Goal: Transaction & Acquisition: Purchase product/service

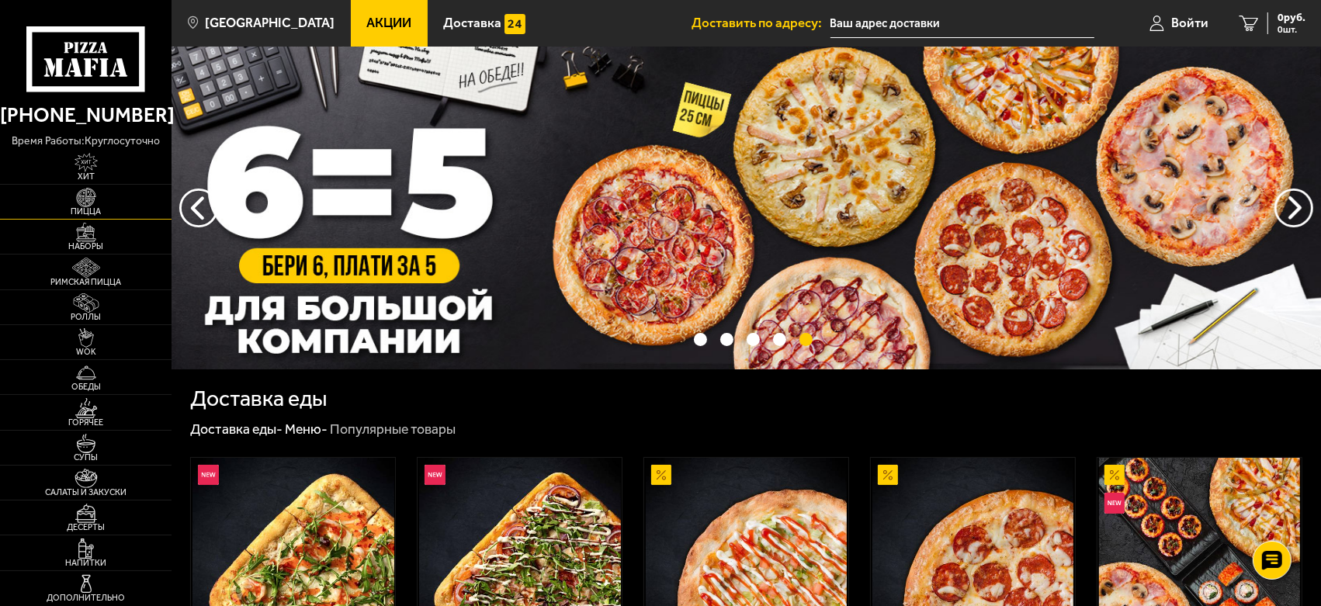
click at [95, 207] on span "Пицца" at bounding box center [86, 211] width 172 height 9
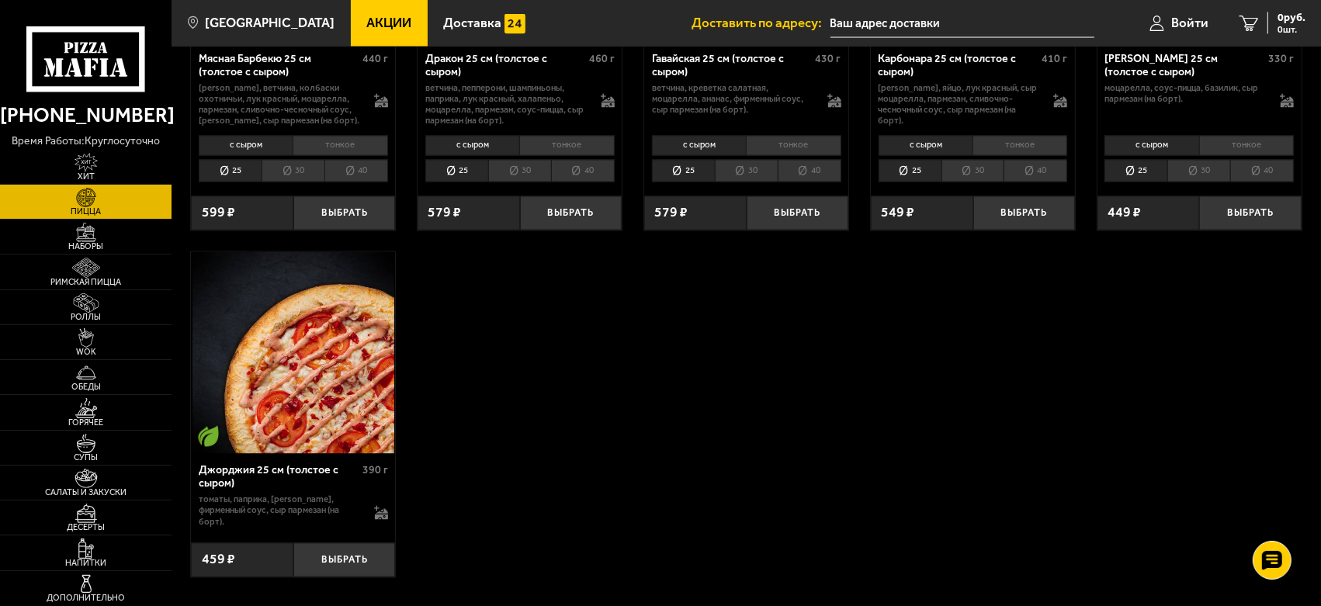
scroll to position [2673, 0]
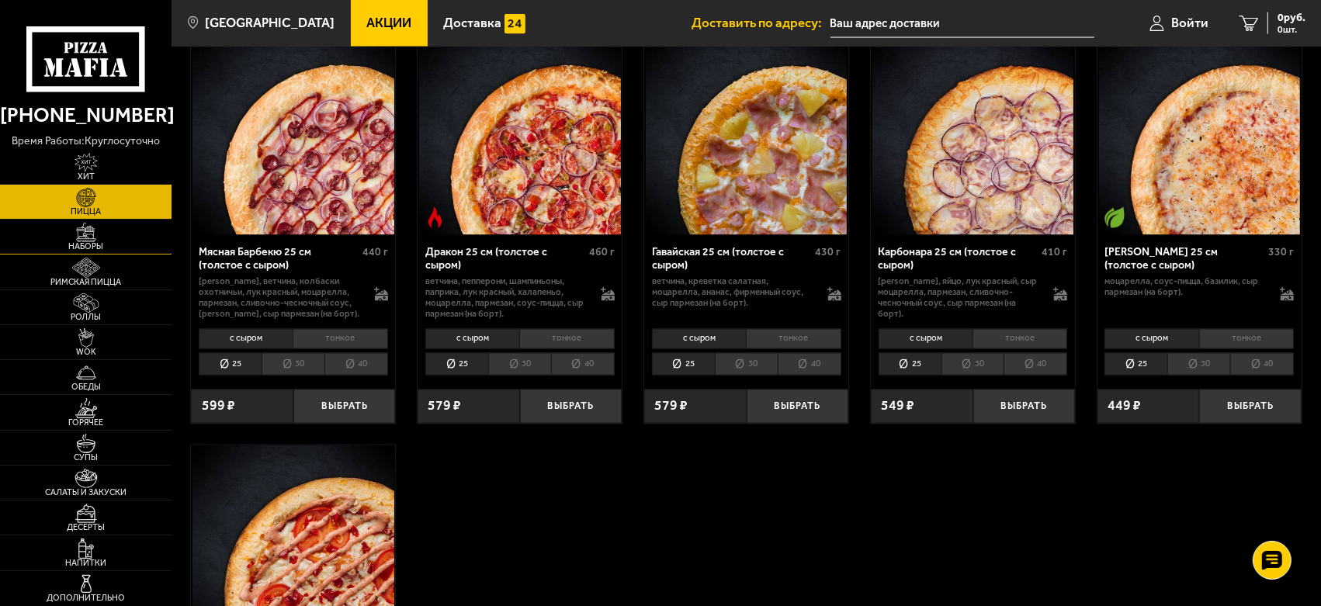
click at [82, 233] on img at bounding box center [86, 232] width 53 height 19
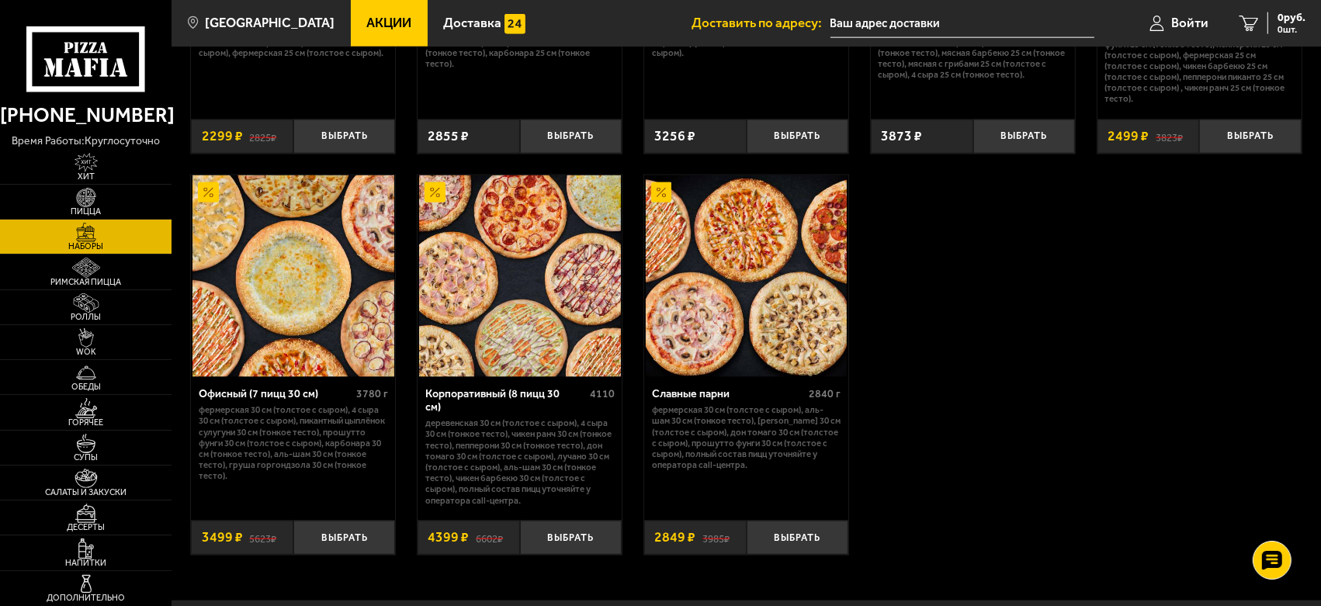
scroll to position [2155, 0]
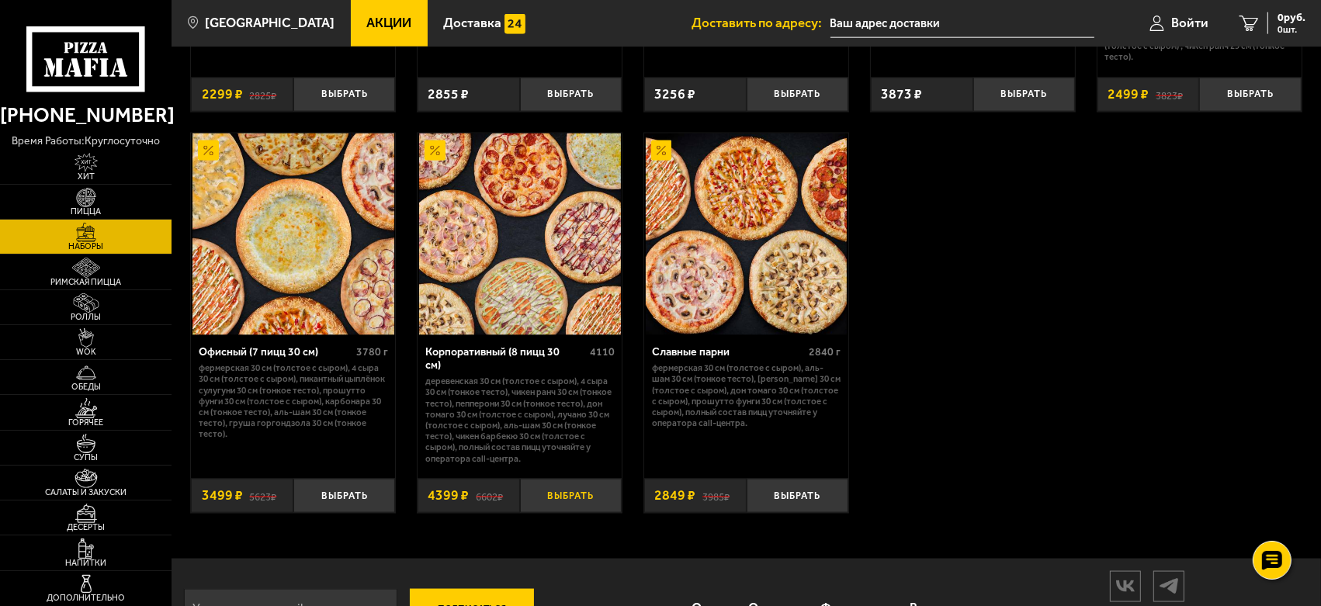
click at [571, 479] on button "Выбрать" at bounding box center [571, 495] width 102 height 33
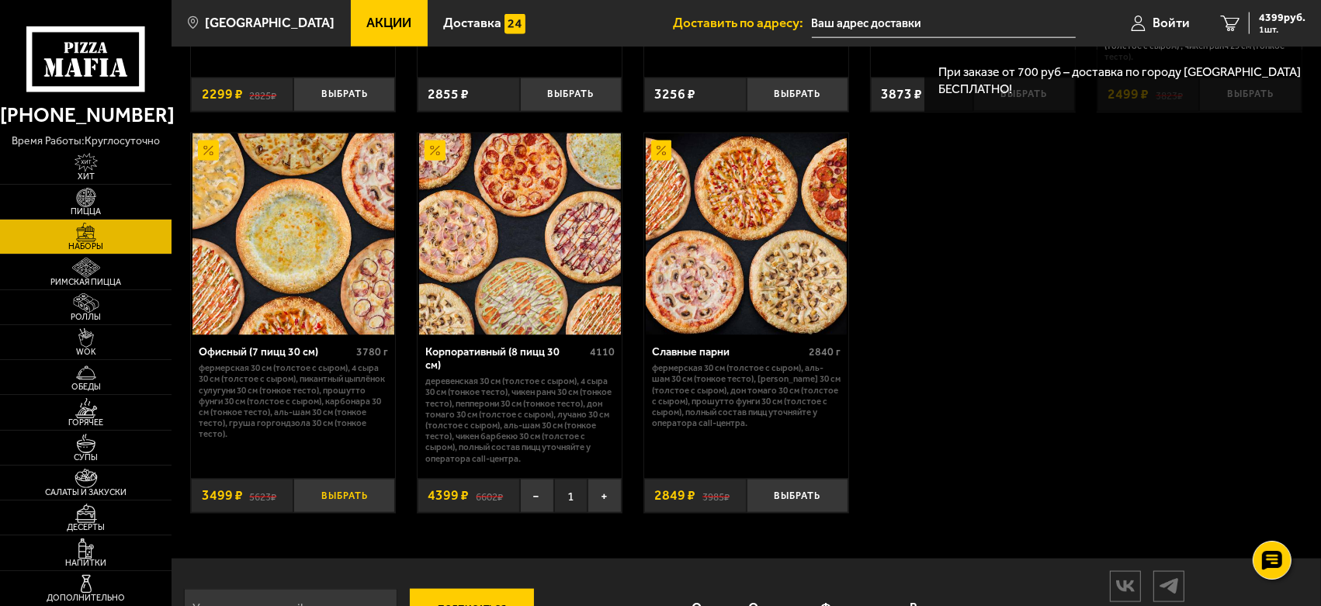
click at [366, 479] on button "Выбрать" at bounding box center [344, 495] width 102 height 33
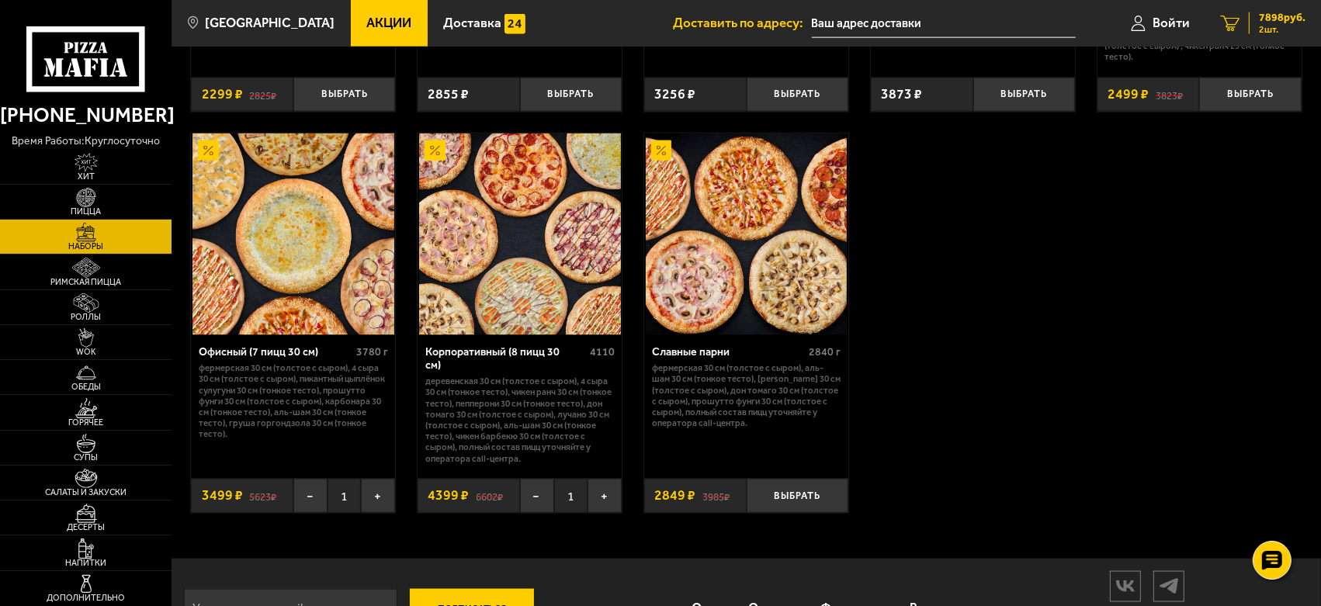
click at [1260, 25] on span "2 шт." at bounding box center [1282, 29] width 47 height 9
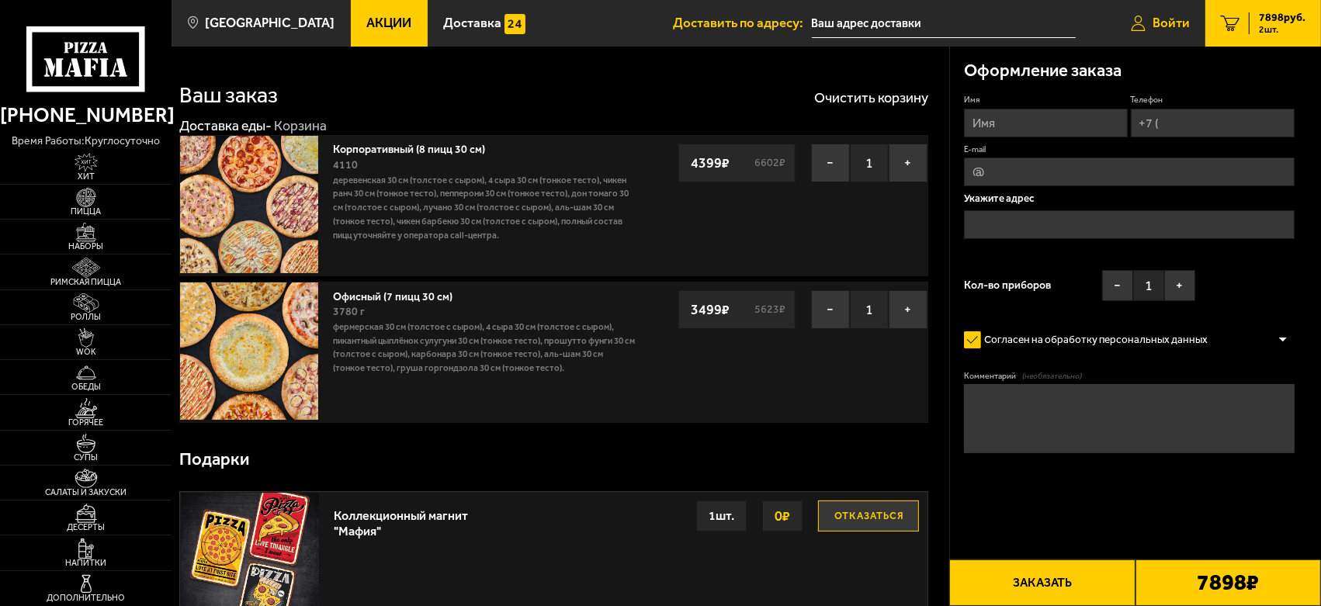
click at [1156, 18] on span "Войти" at bounding box center [1170, 22] width 37 height 13
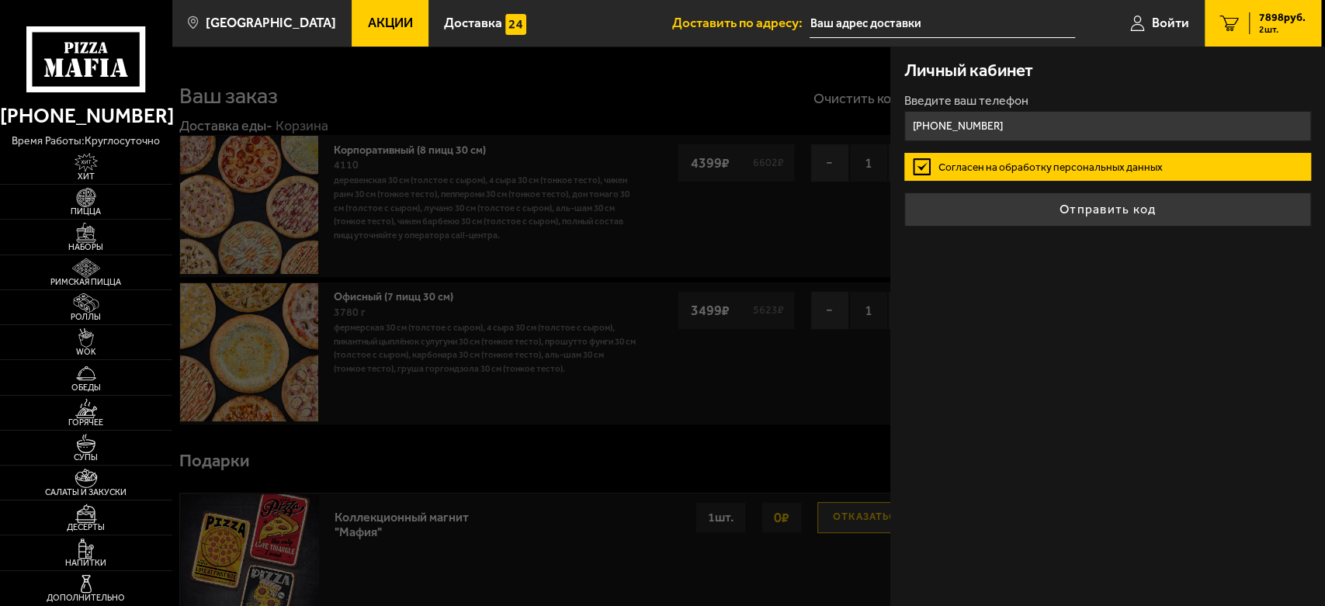
type input "+7 (905) 264-69-87"
click at [904, 192] on button "Отправить код" at bounding box center [1107, 209] width 407 height 34
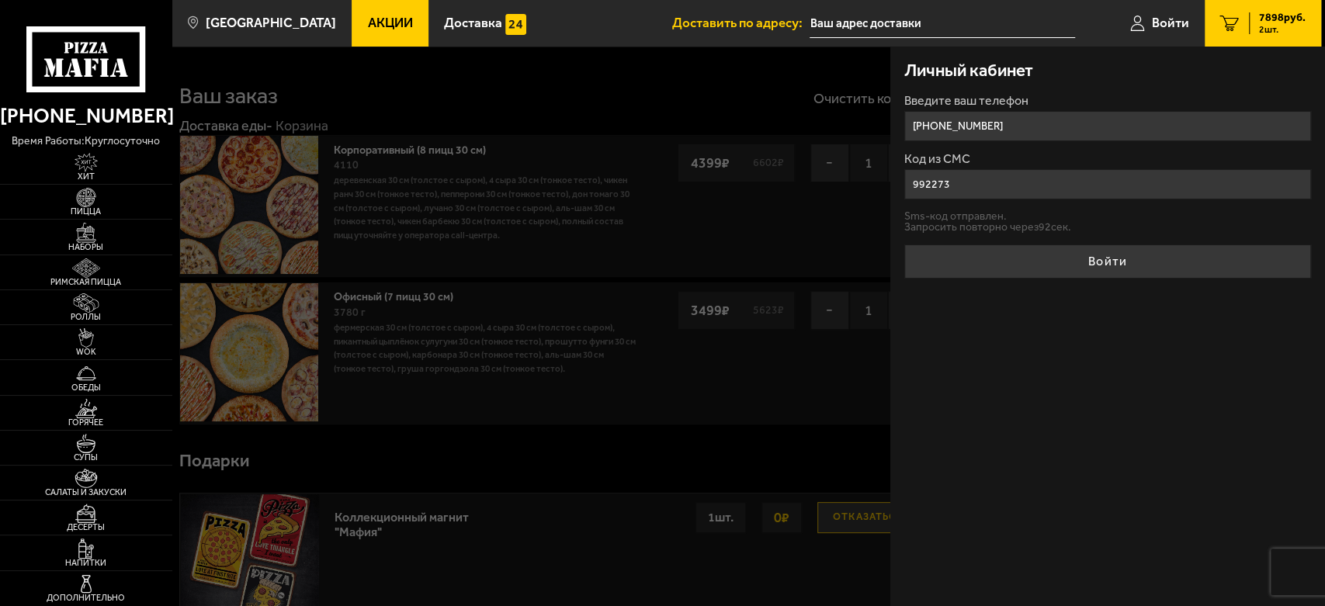
type input "992273"
click at [1066, 259] on button "Войти" at bounding box center [1107, 261] width 407 height 34
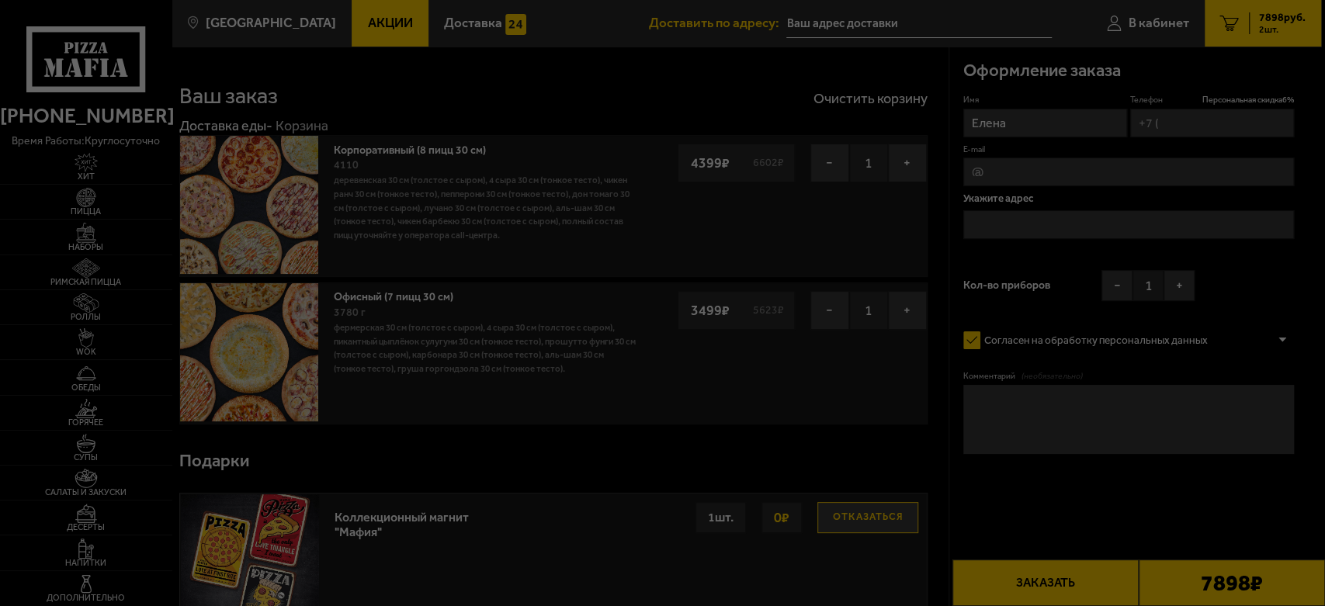
type input "+7 (905) 264-69-87"
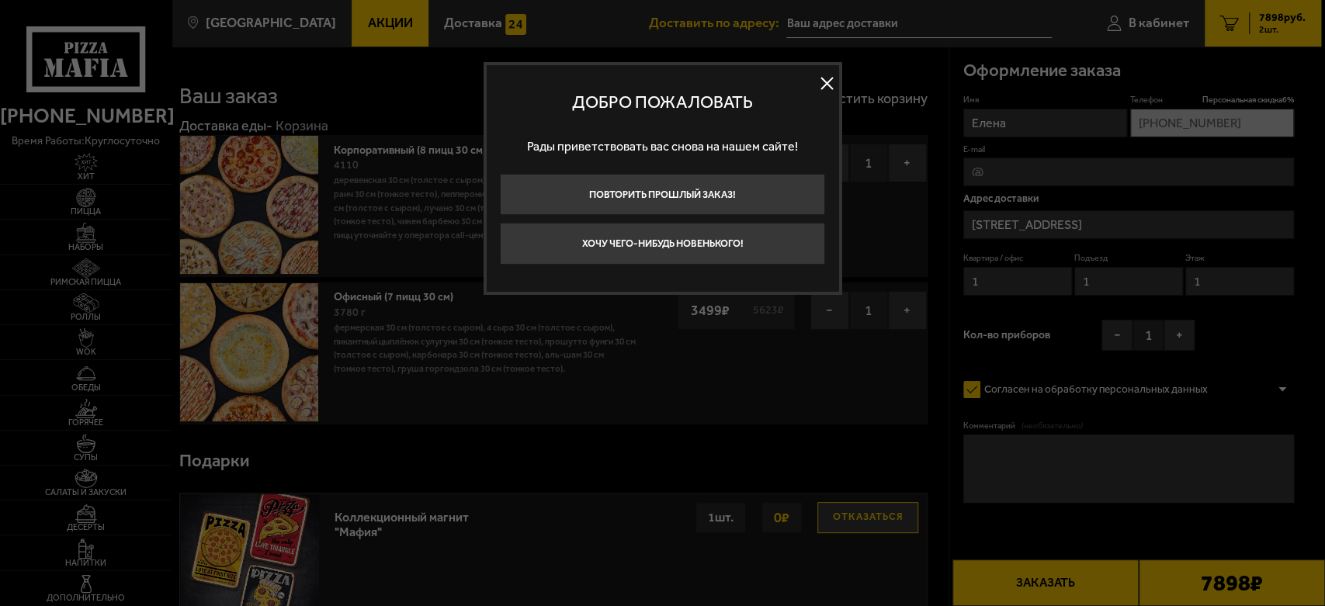
type input "улица Электропультовцев, 7АЕ"
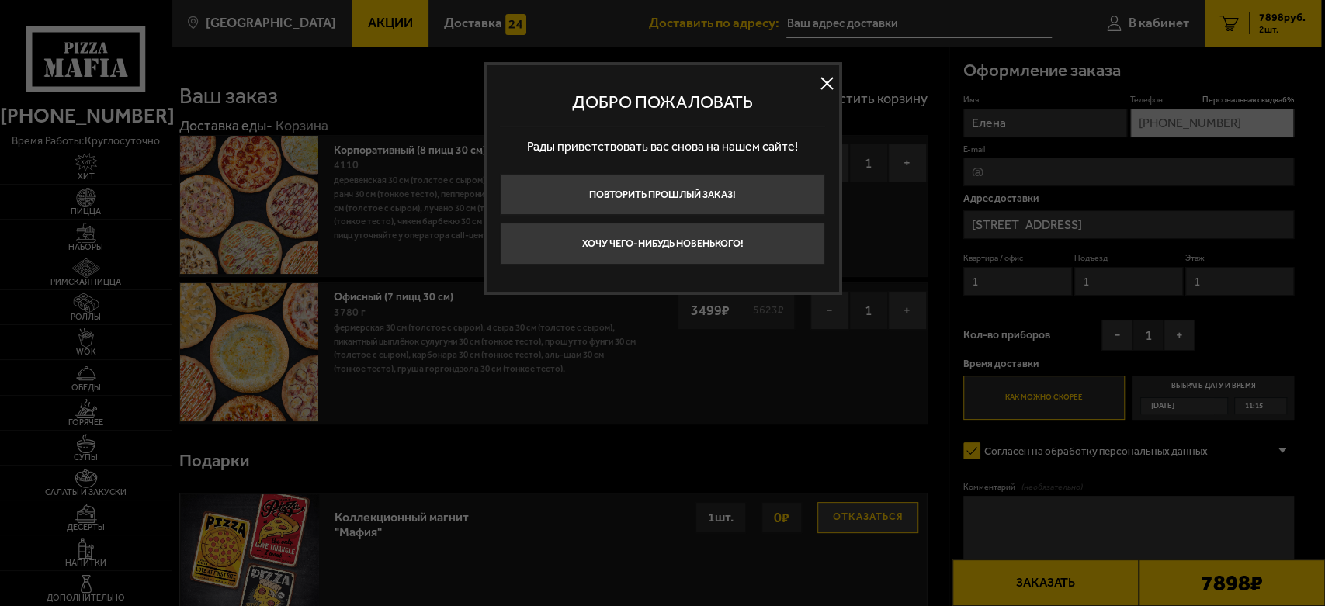
click at [826, 79] on button at bounding box center [827, 83] width 23 height 23
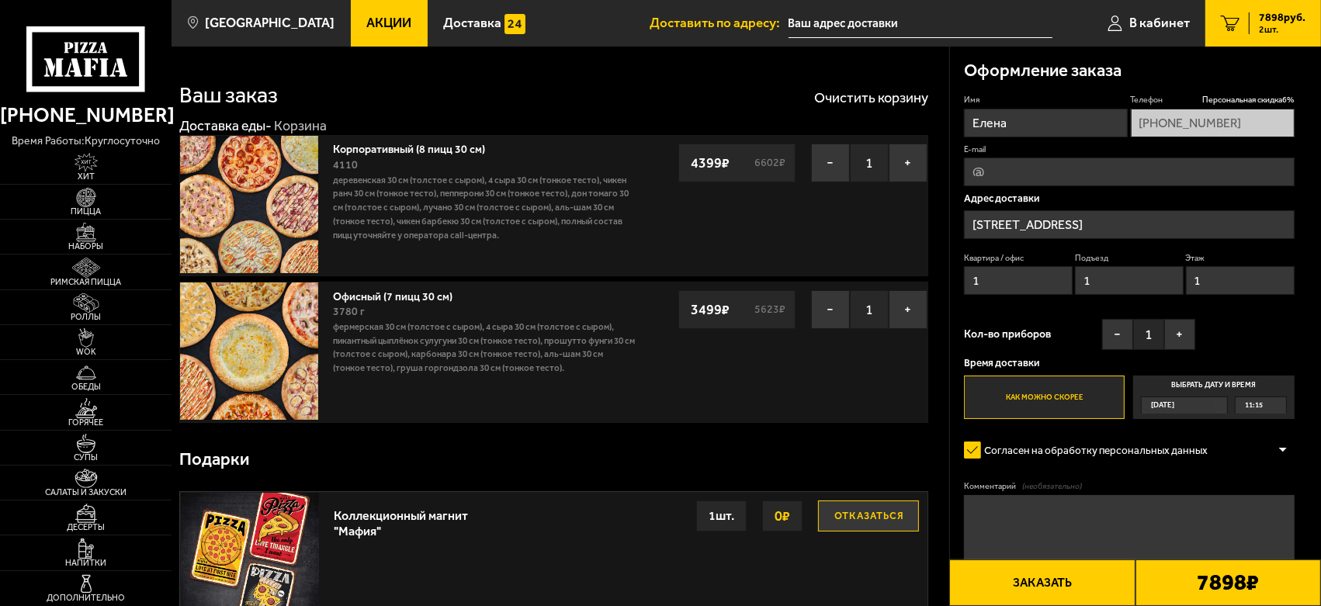
click at [1254, 405] on span "11:15" at bounding box center [1254, 405] width 18 height 16
click at [0, 0] on input "Выбрать дату и время Сегодня 11:15" at bounding box center [0, 0] width 0 height 0
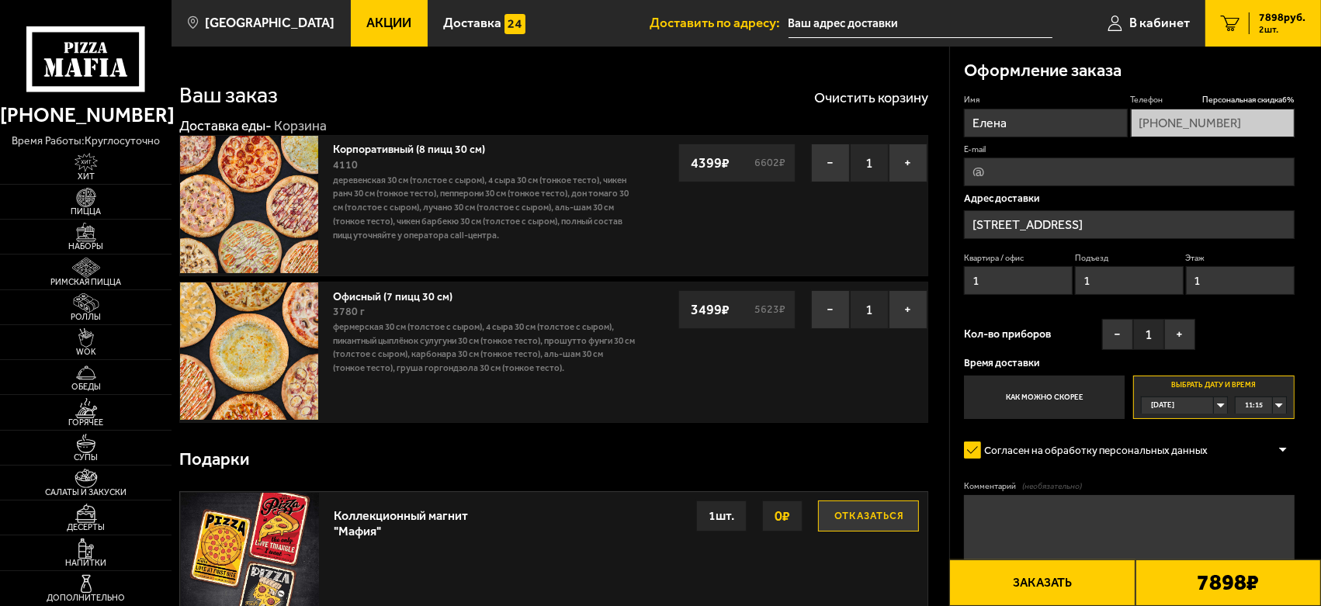
click at [1279, 405] on div "11:15" at bounding box center [1260, 405] width 50 height 16
click at [1255, 540] on span "13:00" at bounding box center [1255, 542] width 18 height 16
click at [1183, 331] on button "+" at bounding box center [1179, 334] width 31 height 31
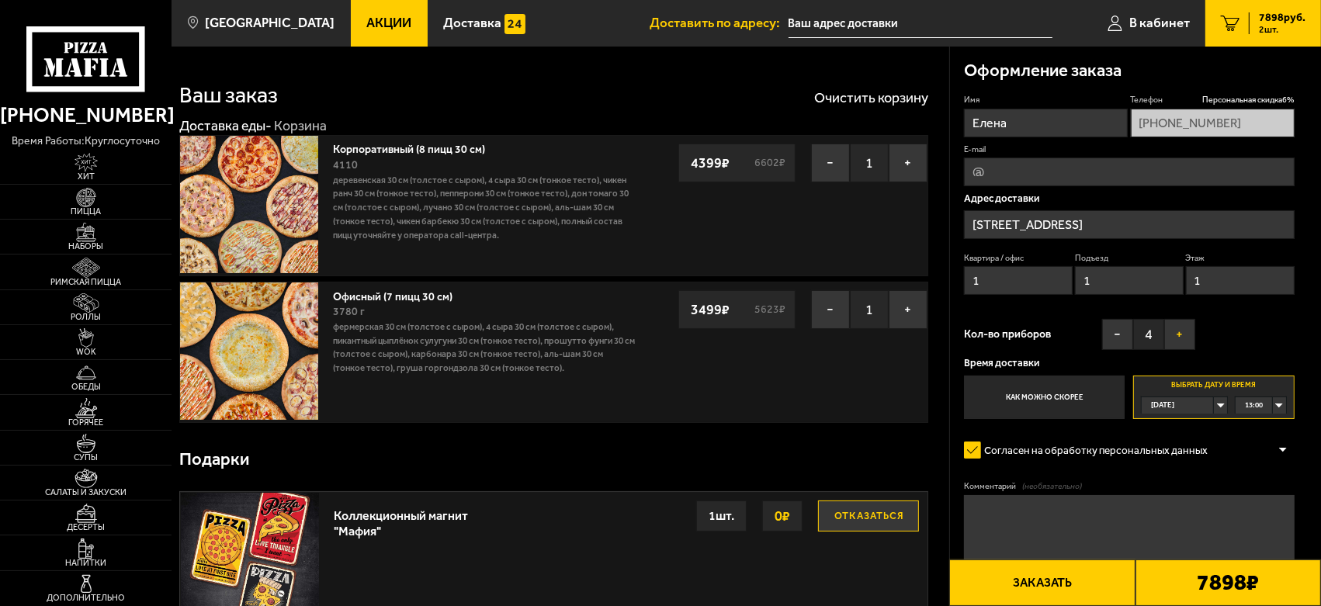
click at [1183, 331] on button "+" at bounding box center [1179, 334] width 31 height 31
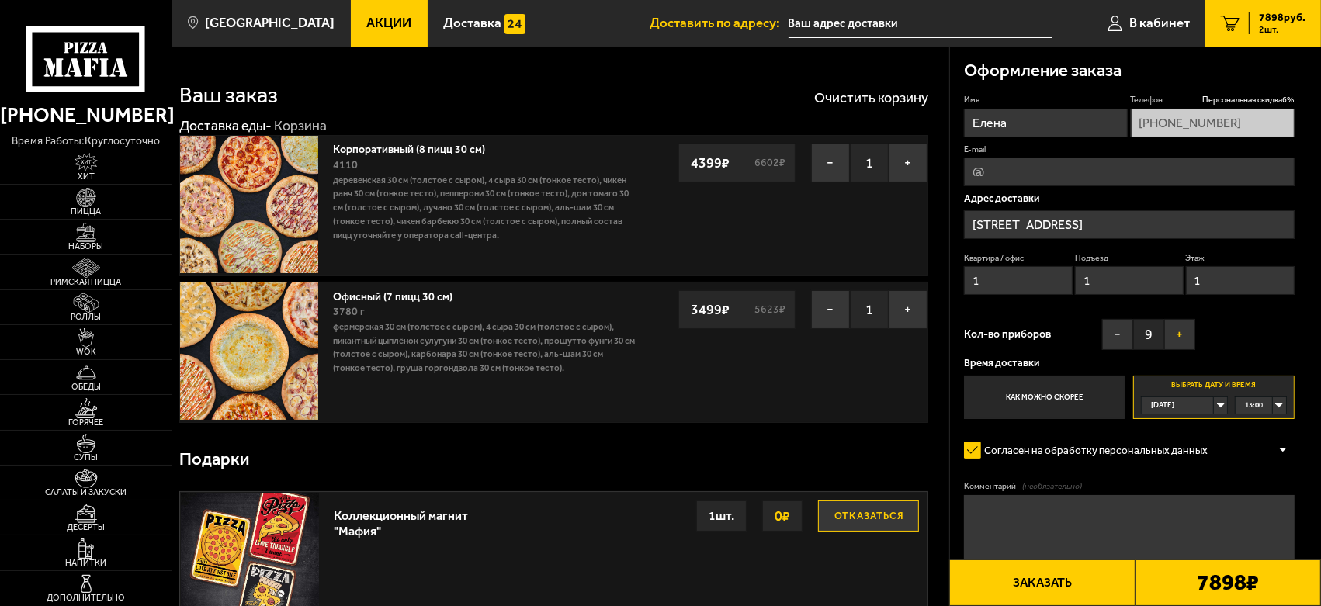
click at [1183, 331] on button "+" at bounding box center [1179, 334] width 31 height 31
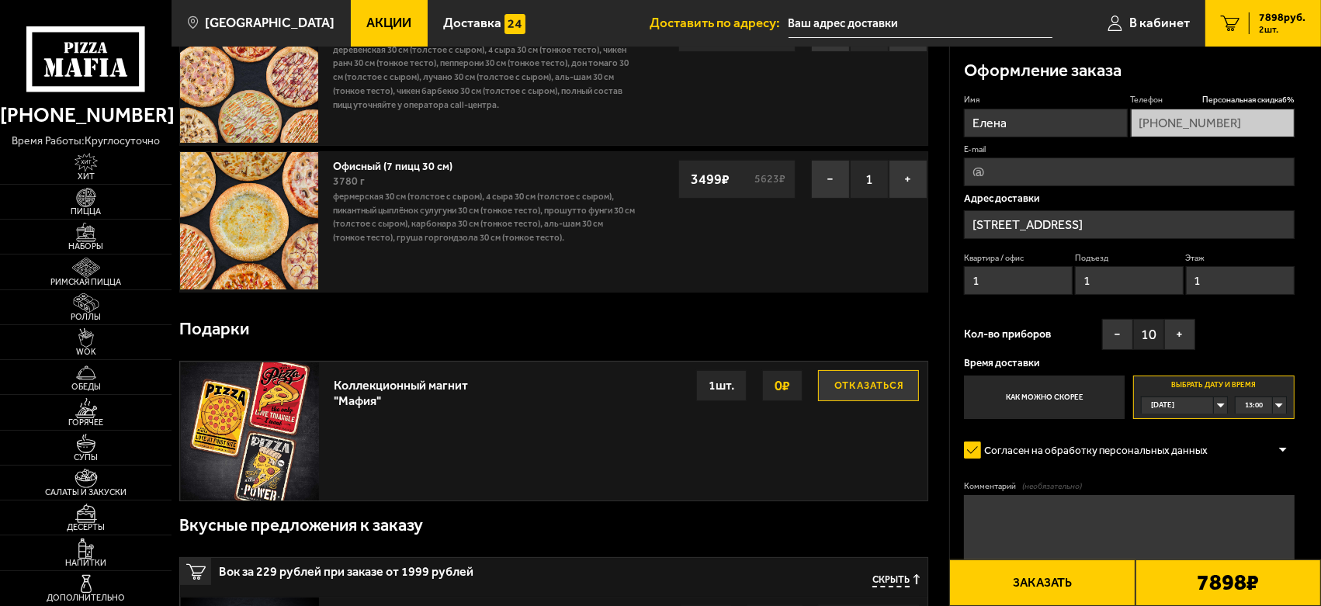
scroll to position [172, 0]
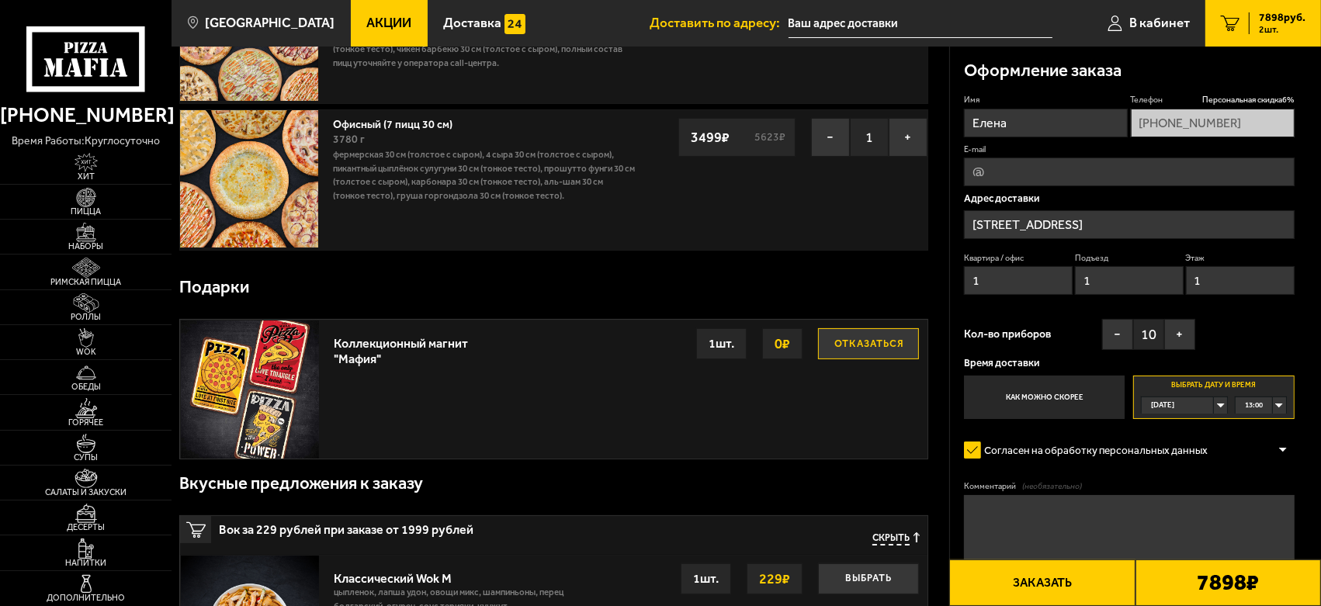
click at [714, 342] on div "1 шт." at bounding box center [721, 343] width 50 height 31
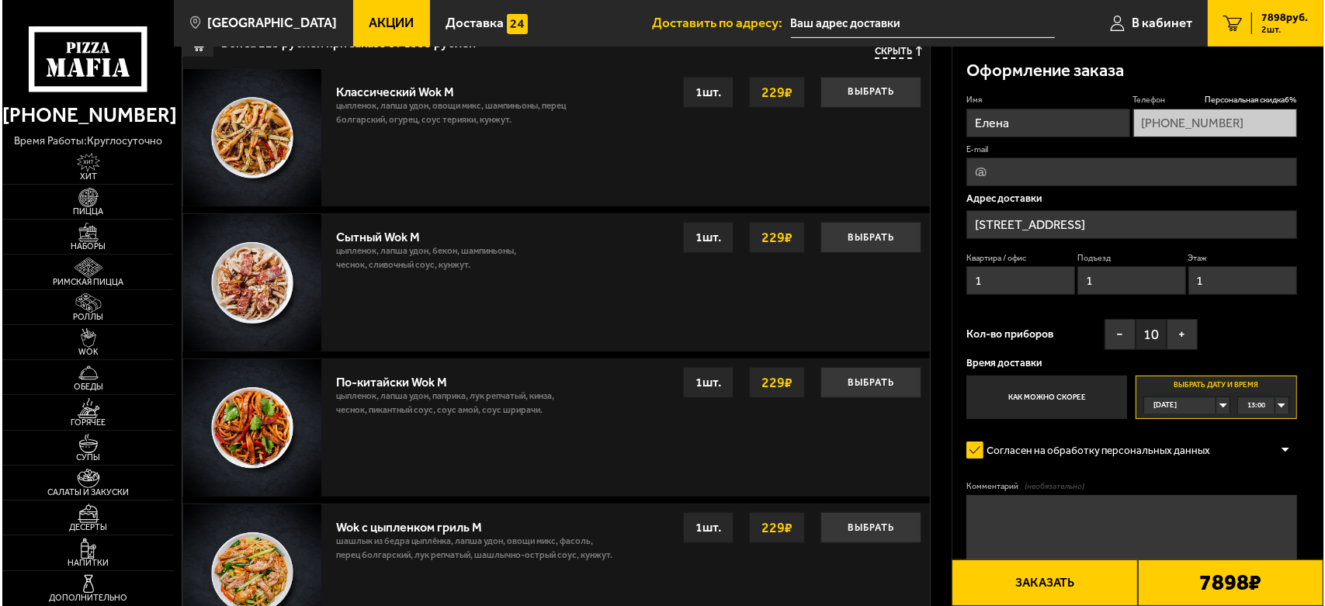
scroll to position [689, 0]
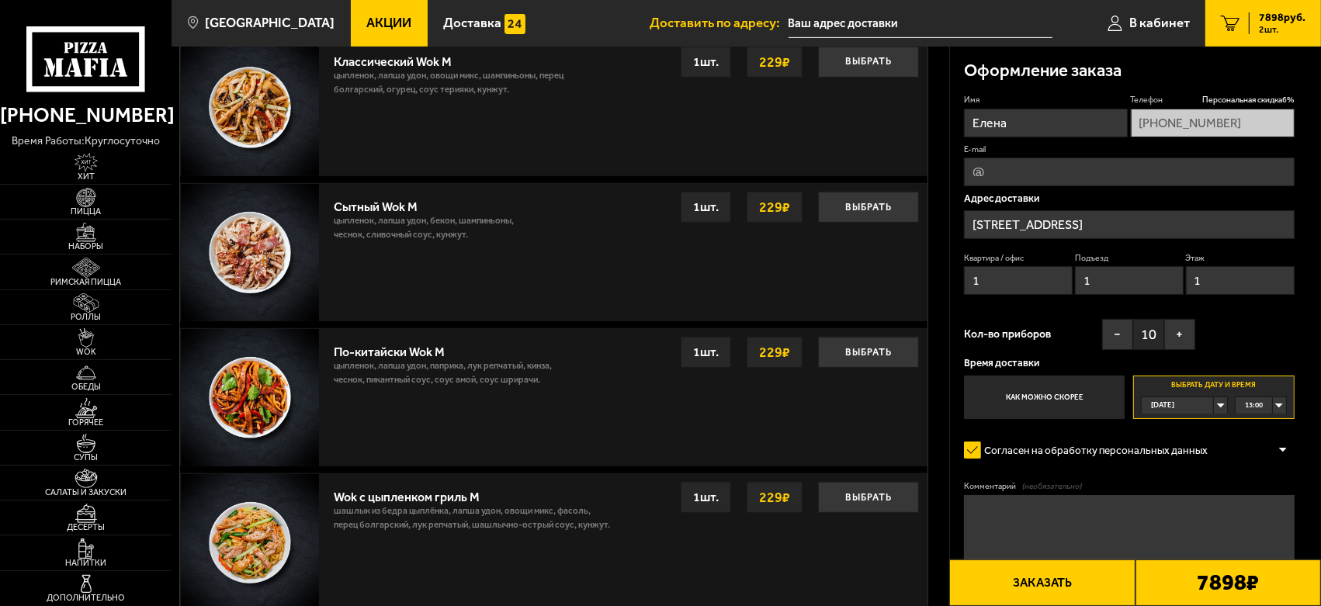
click at [1073, 584] on button "Заказать" at bounding box center [1041, 583] width 185 height 47
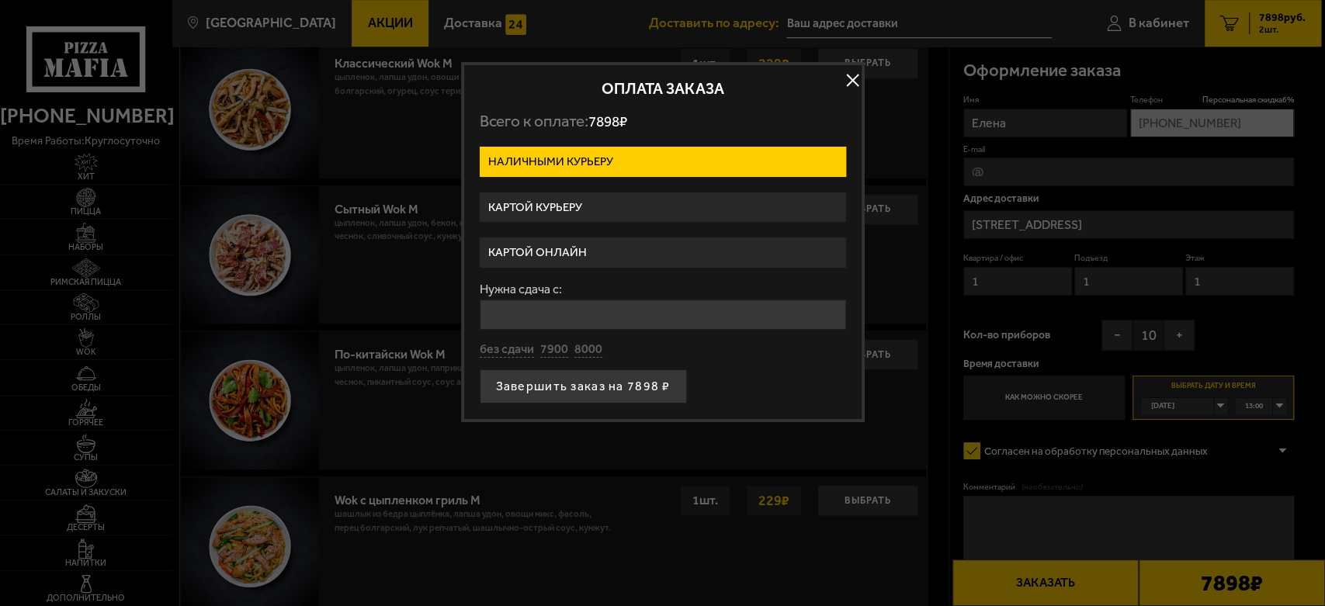
click at [564, 247] on label "Картой онлайн" at bounding box center [663, 252] width 366 height 30
click at [0, 0] on input "Картой онлайн" at bounding box center [0, 0] width 0 height 0
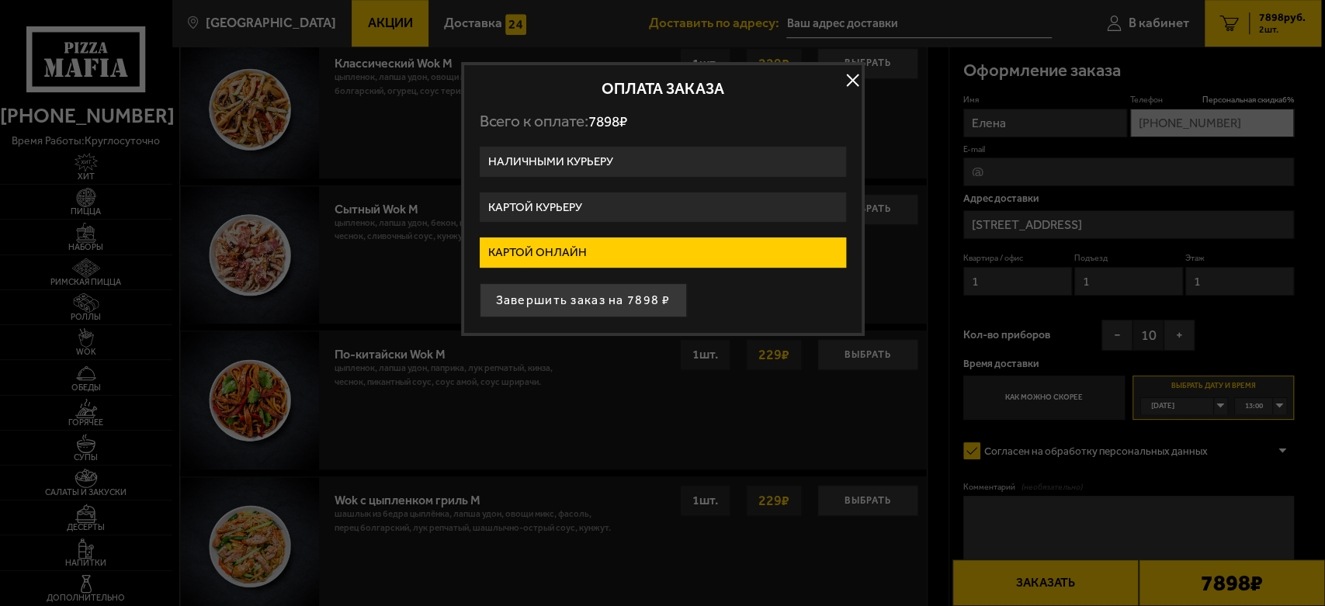
click at [586, 254] on label "Картой онлайн" at bounding box center [663, 252] width 366 height 30
click at [0, 0] on input "Картой онлайн" at bounding box center [0, 0] width 0 height 0
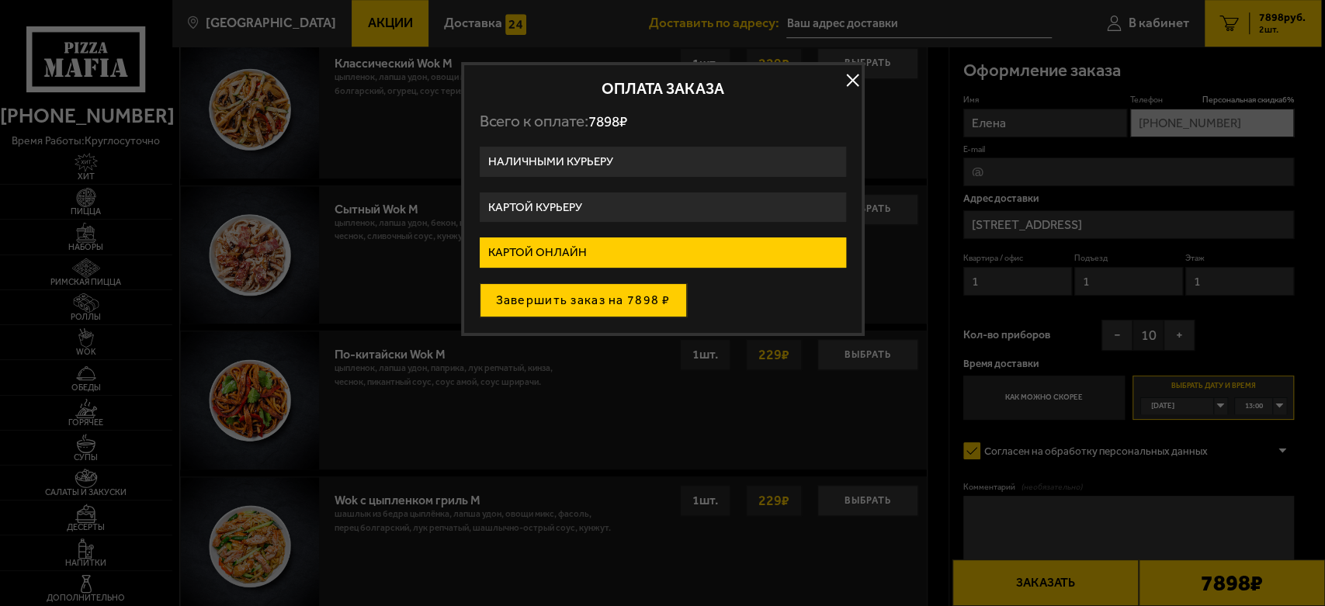
click at [576, 295] on button "Завершить заказ на 7898 ₽" at bounding box center [583, 300] width 207 height 34
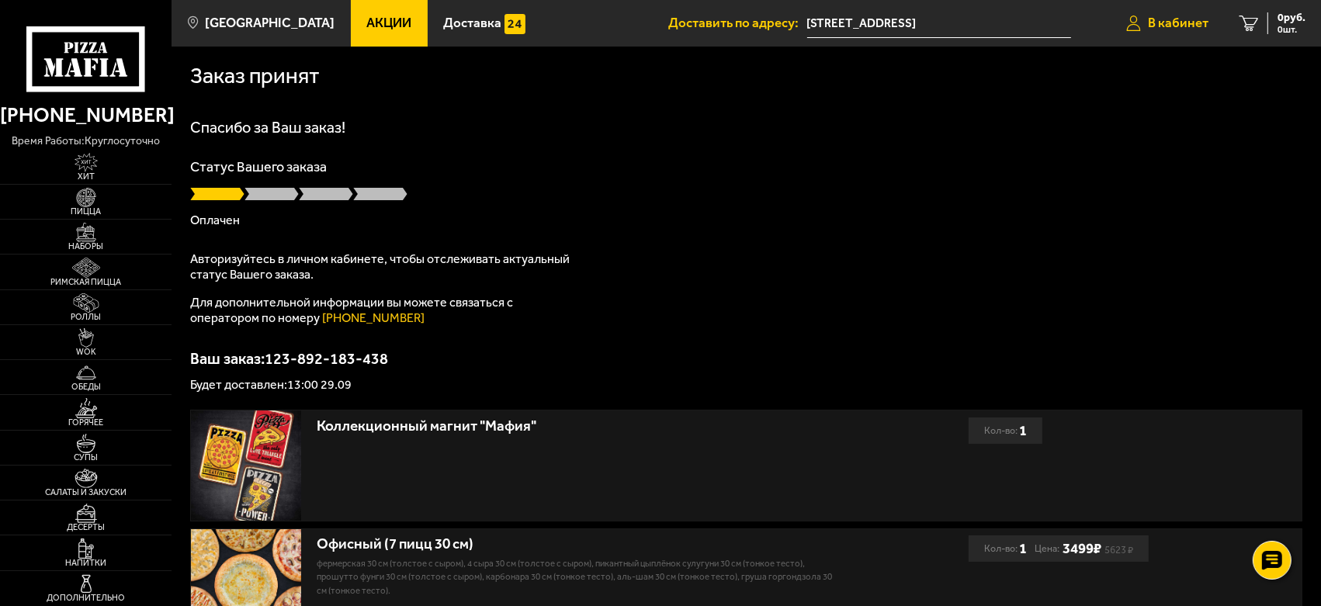
click at [1175, 18] on span "В кабинет" at bounding box center [1178, 22] width 61 height 13
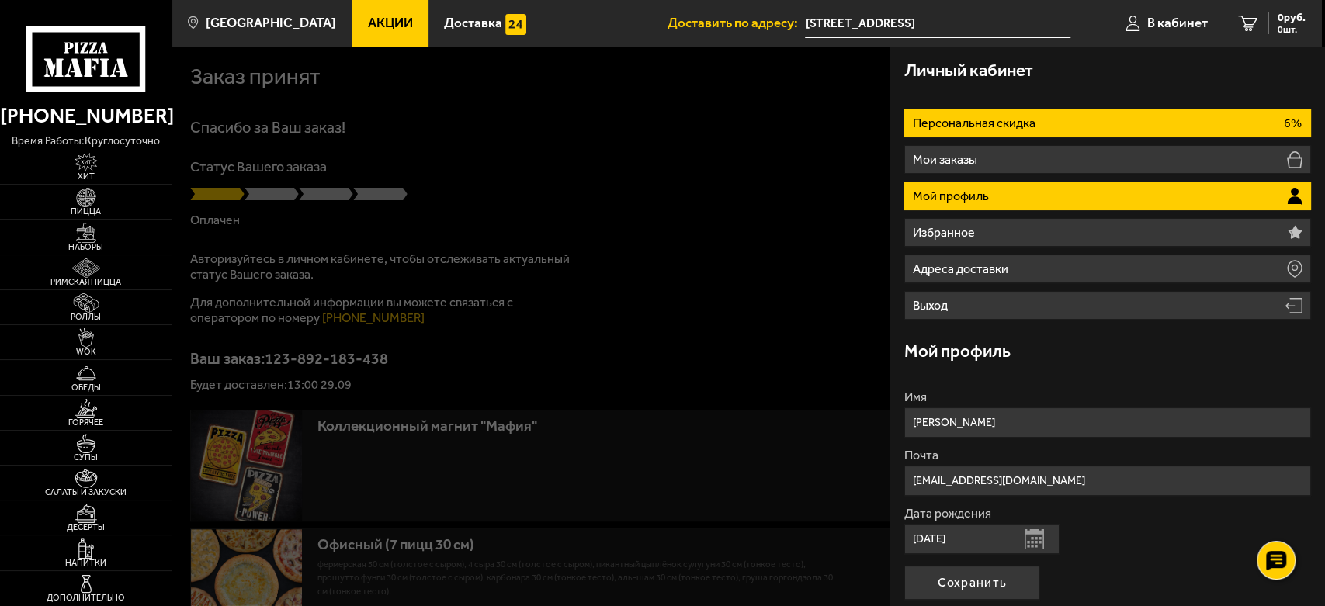
click at [1038, 121] on li "Персональная скидка 6%" at bounding box center [1107, 123] width 407 height 29
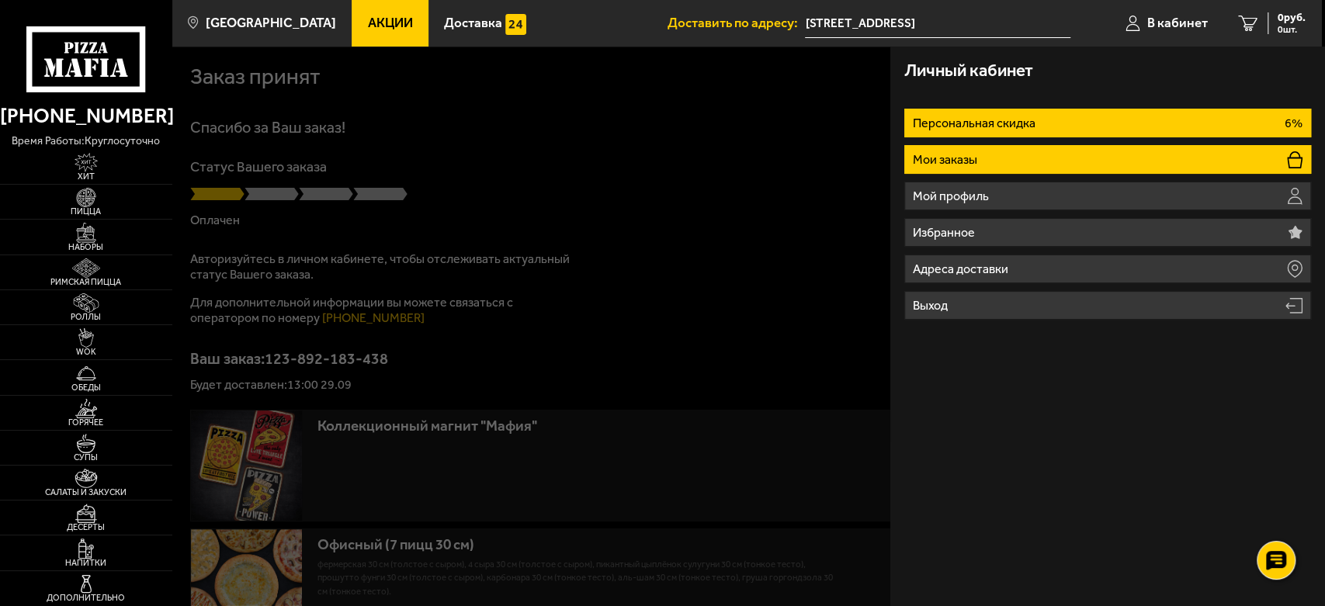
click at [1020, 161] on li "Мои заказы" at bounding box center [1107, 159] width 407 height 29
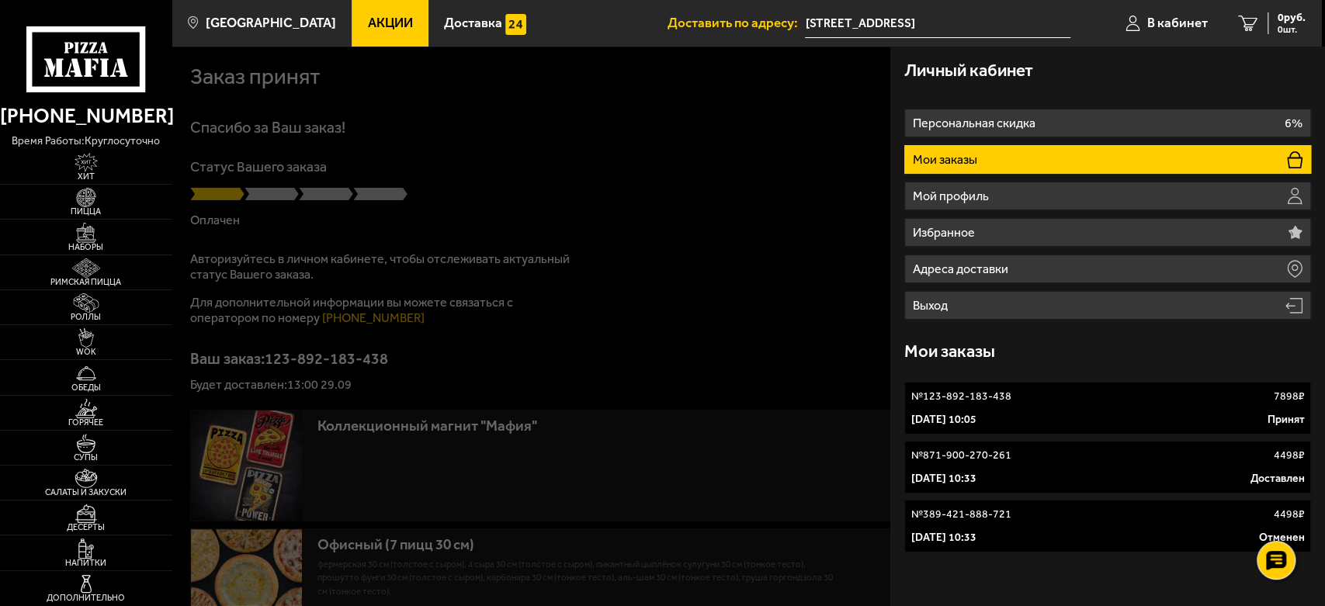
click at [999, 405] on link "№ 123-892-183-438 7898 ₽ 29 сентября 2025 г. 10:05 Принят" at bounding box center [1107, 408] width 407 height 53
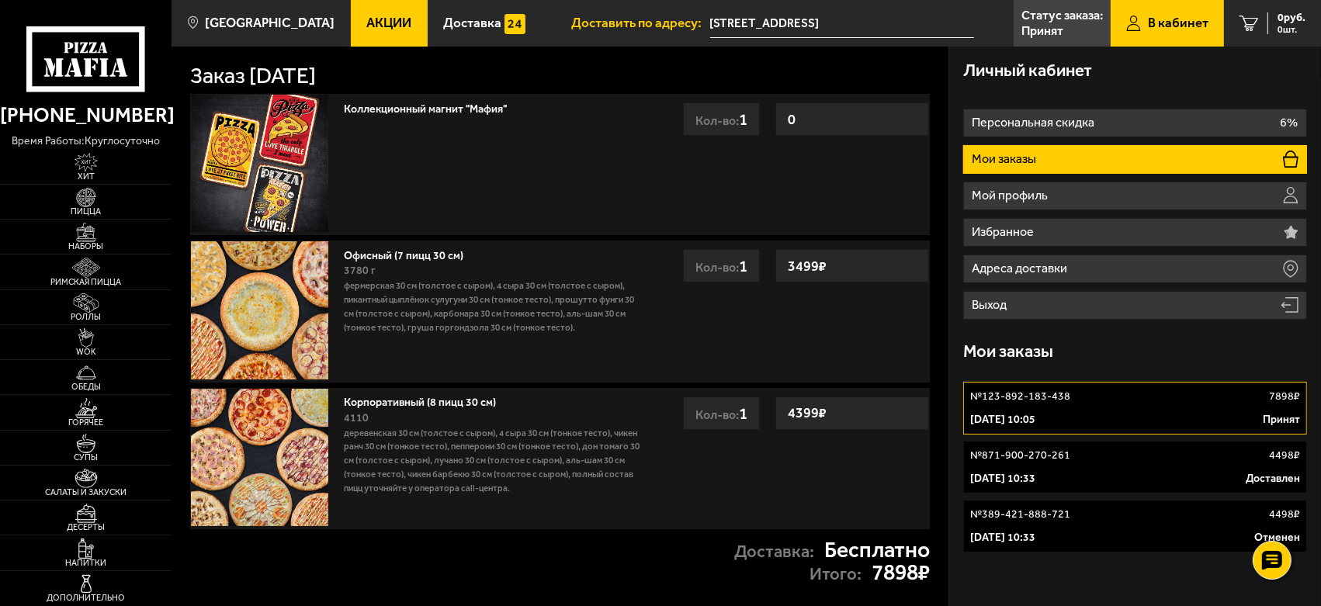
click at [1018, 404] on p "№ 123-892-183-438" at bounding box center [1020, 397] width 100 height 16
click at [1040, 25] on p "Принят" at bounding box center [1042, 31] width 42 height 12
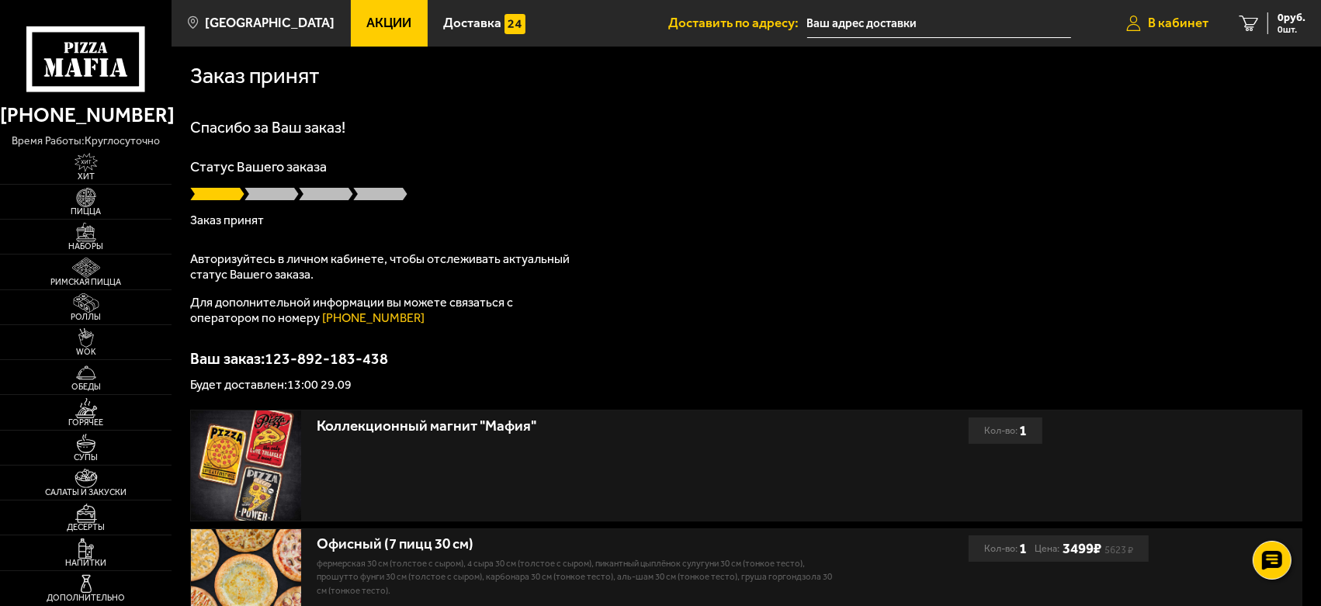
click at [1175, 24] on span "В кабинет" at bounding box center [1178, 22] width 61 height 13
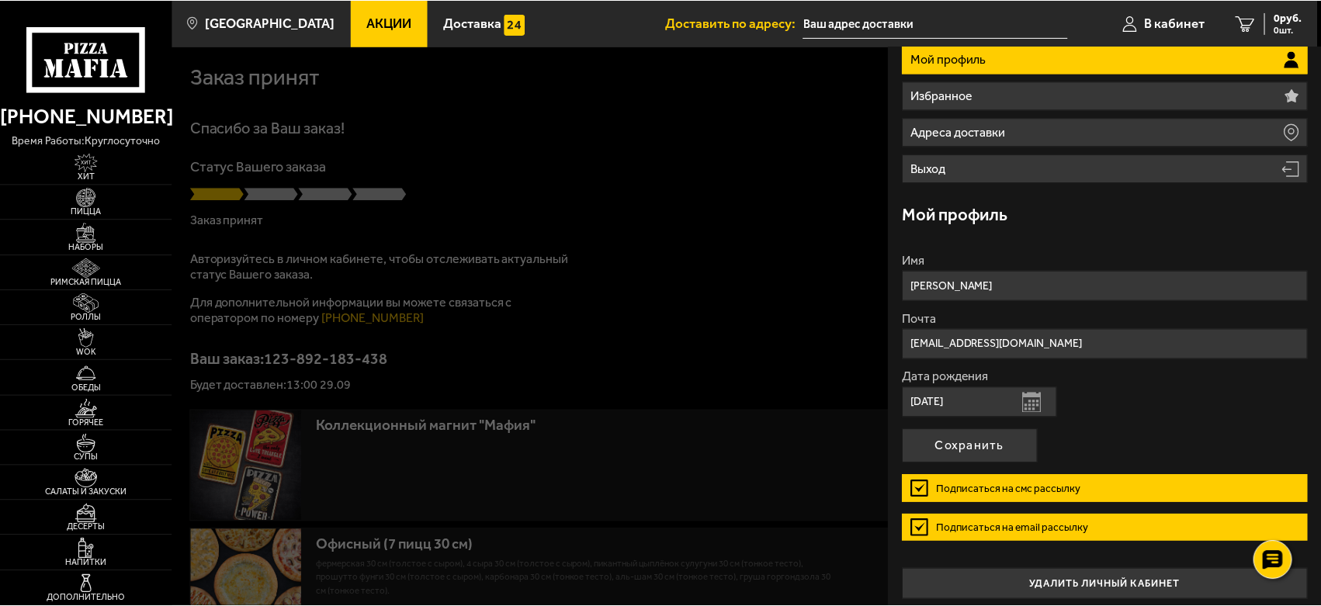
scroll to position [144, 0]
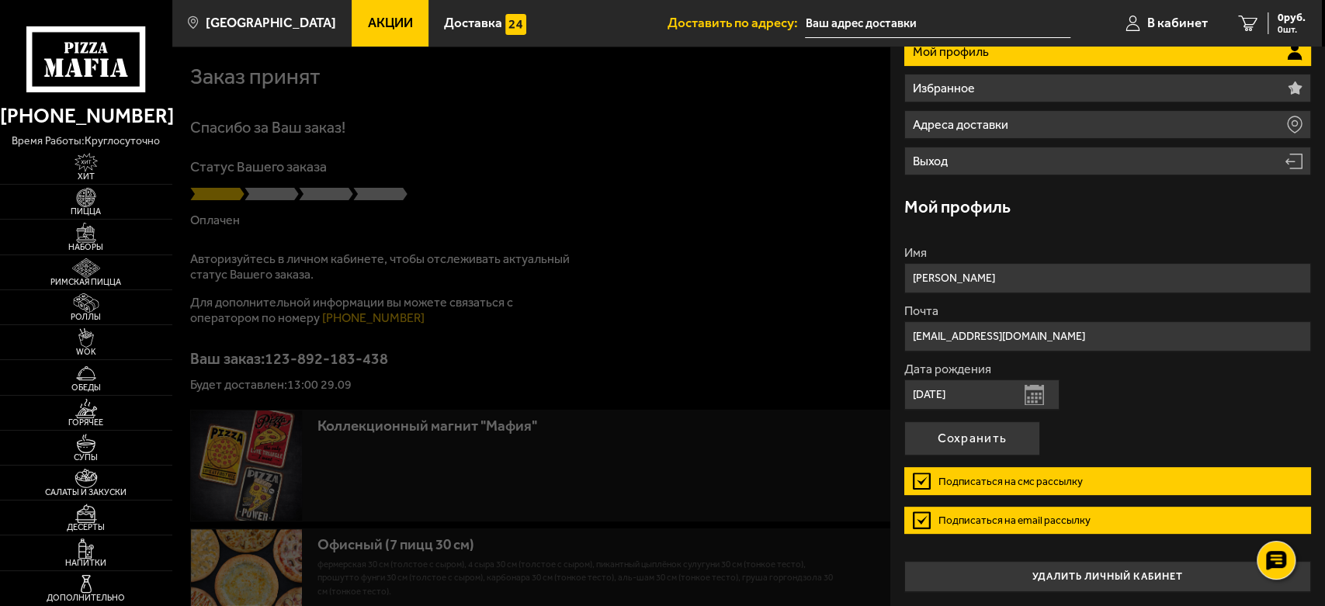
click at [441, 119] on div at bounding box center [834, 350] width 1325 height 606
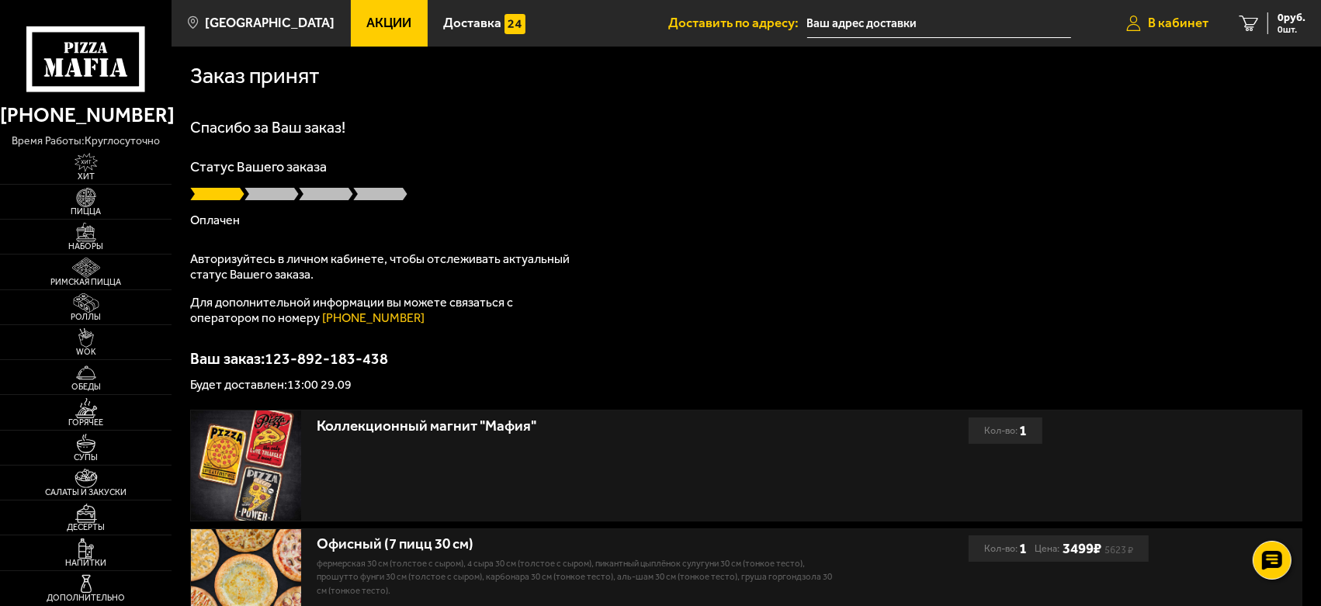
click at [1179, 17] on span "В кабинет" at bounding box center [1178, 22] width 61 height 13
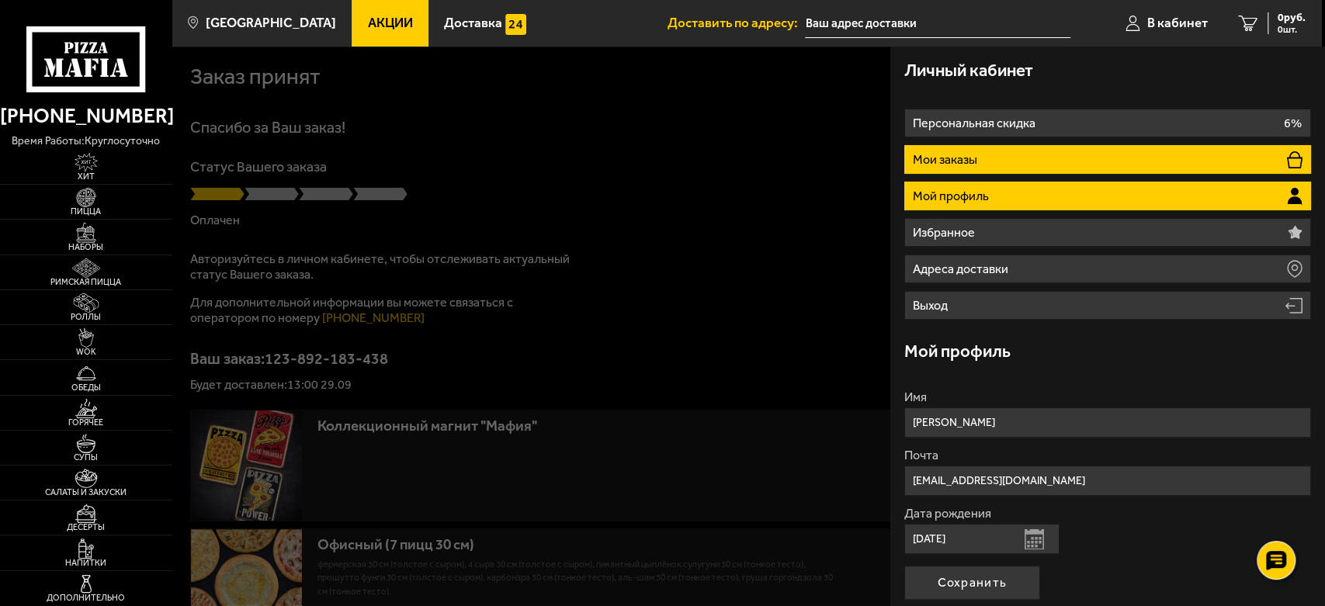
click at [1011, 158] on li "Мои заказы" at bounding box center [1107, 159] width 407 height 29
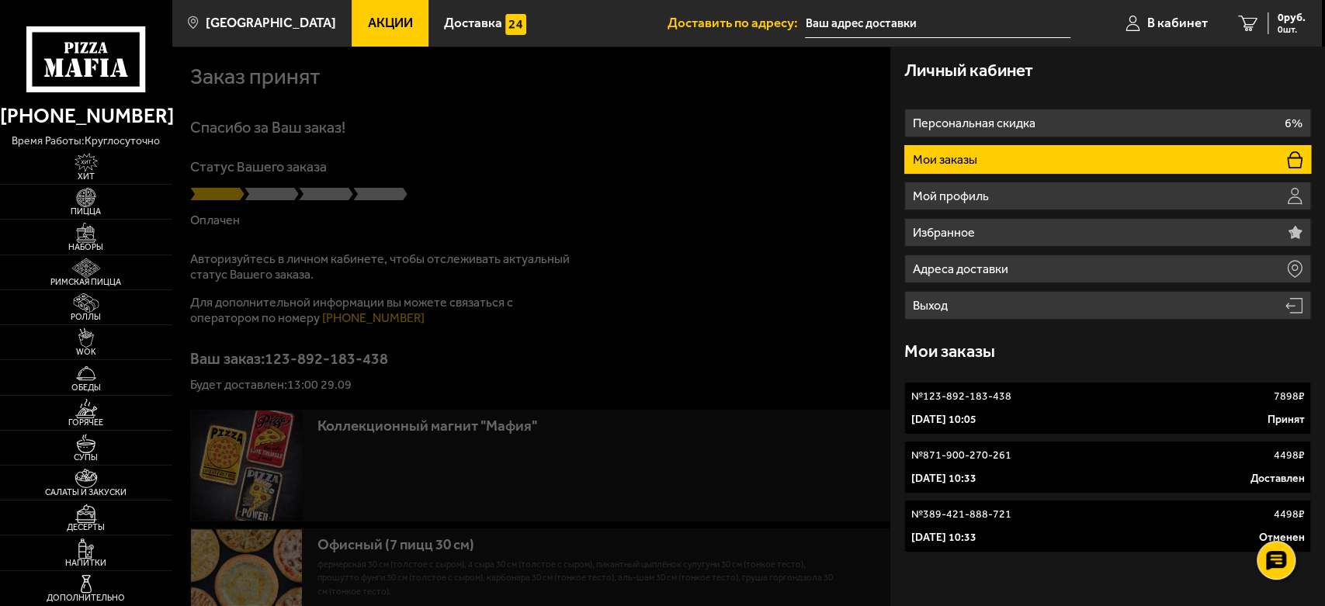
click at [983, 404] on p "№ 123-892-183-438" at bounding box center [961, 397] width 100 height 16
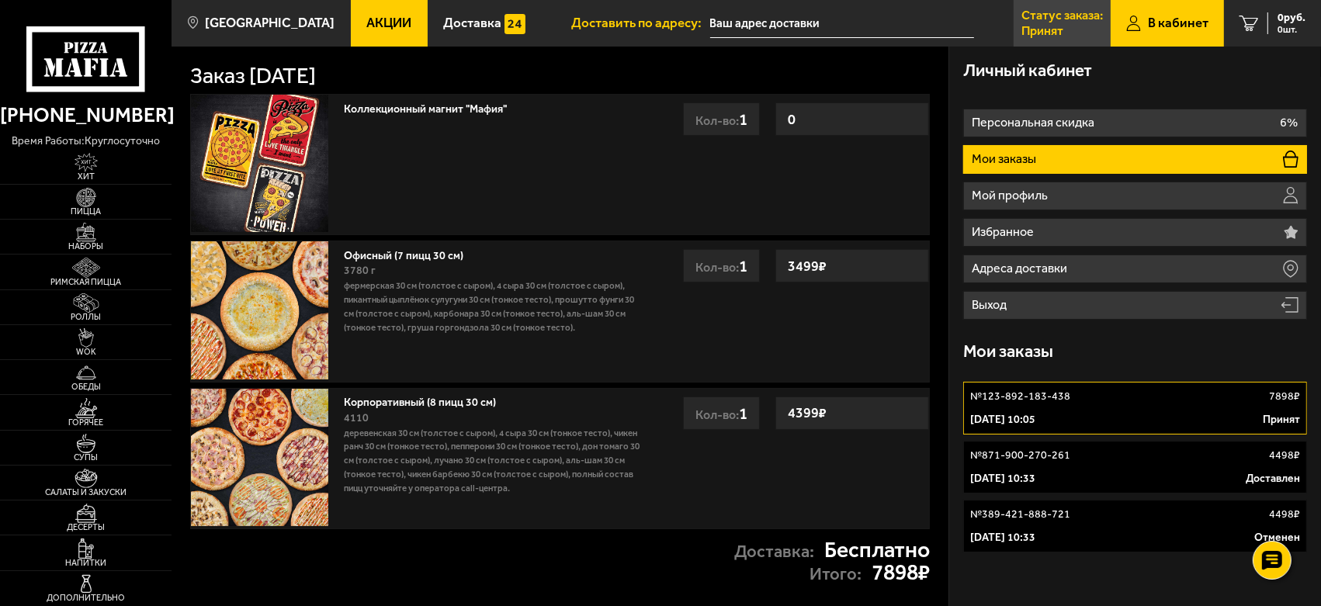
click at [1049, 25] on p "Принят" at bounding box center [1042, 31] width 42 height 12
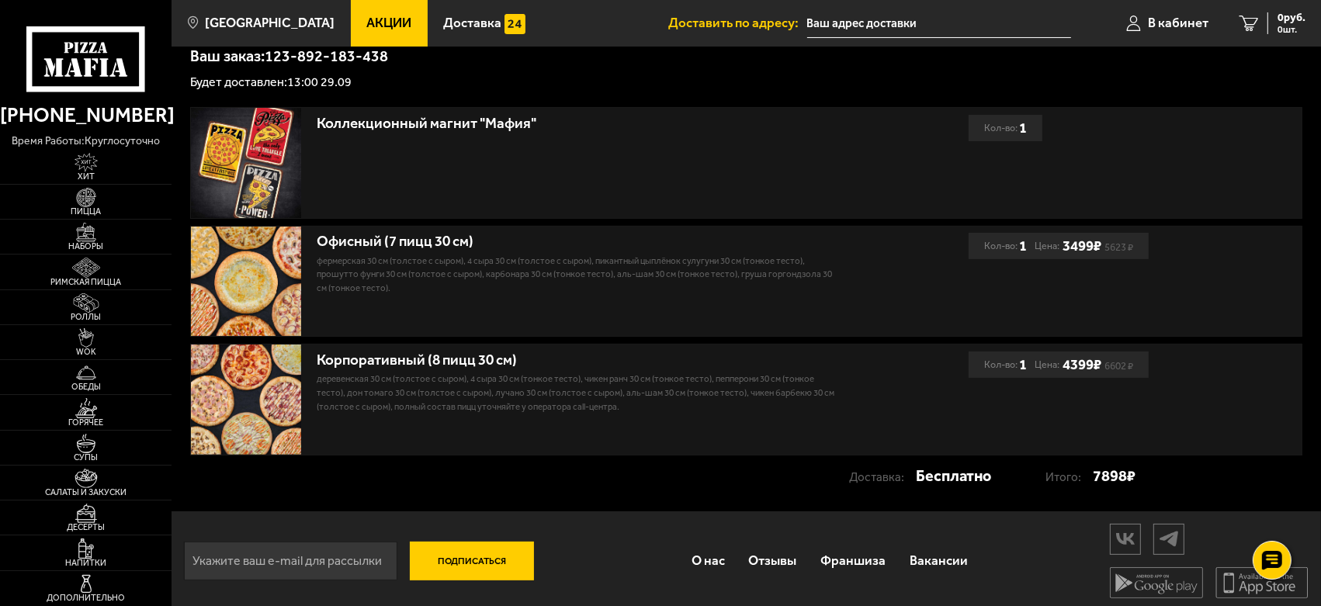
scroll to position [307, 0]
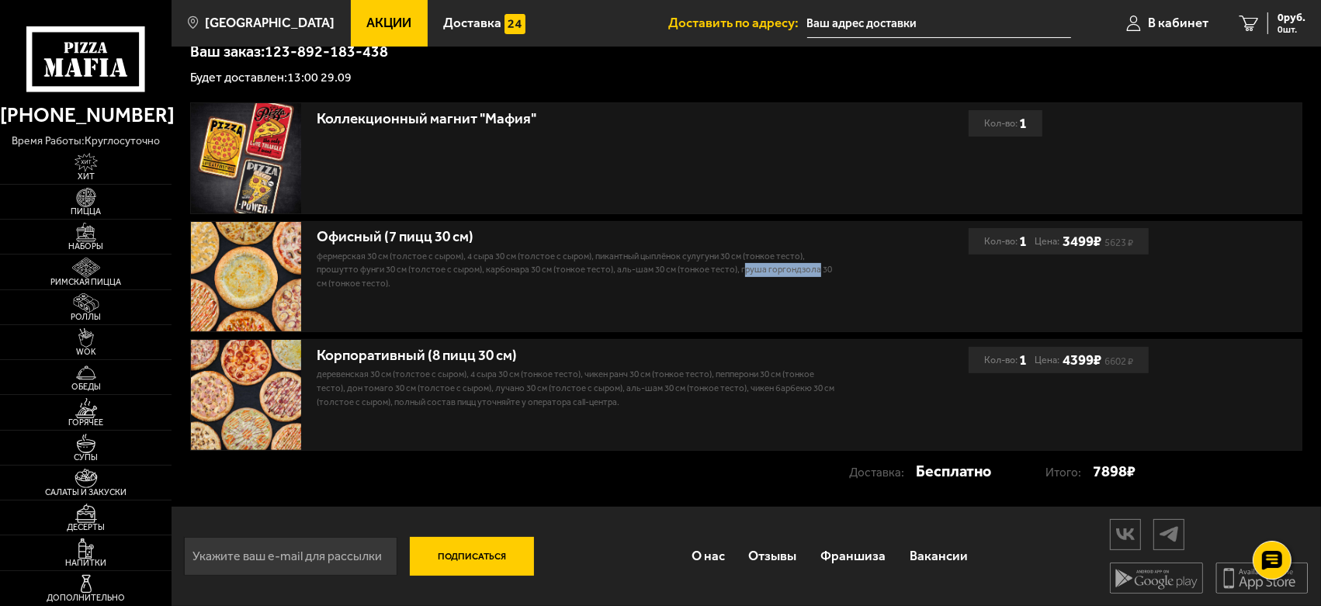
drag, startPoint x: 809, startPoint y: 272, endPoint x: 736, endPoint y: 270, distance: 73.0
click at [736, 270] on p "Фермерская 30 см (толстое с сыром), 4 сыра 30 см (толстое с сыром), Пикантный ц…" at bounding box center [577, 270] width 521 height 41
click at [735, 270] on p "Фермерская 30 см (толстое с сыром), 4 сыра 30 см (толстое с сыром), Пикантный ц…" at bounding box center [577, 270] width 521 height 41
drag, startPoint x: 733, startPoint y: 272, endPoint x: 811, endPoint y: 273, distance: 77.6
click at [811, 273] on p "Фермерская 30 см (толстое с сыром), 4 сыра 30 см (толстое с сыром), Пикантный ц…" at bounding box center [577, 270] width 521 height 41
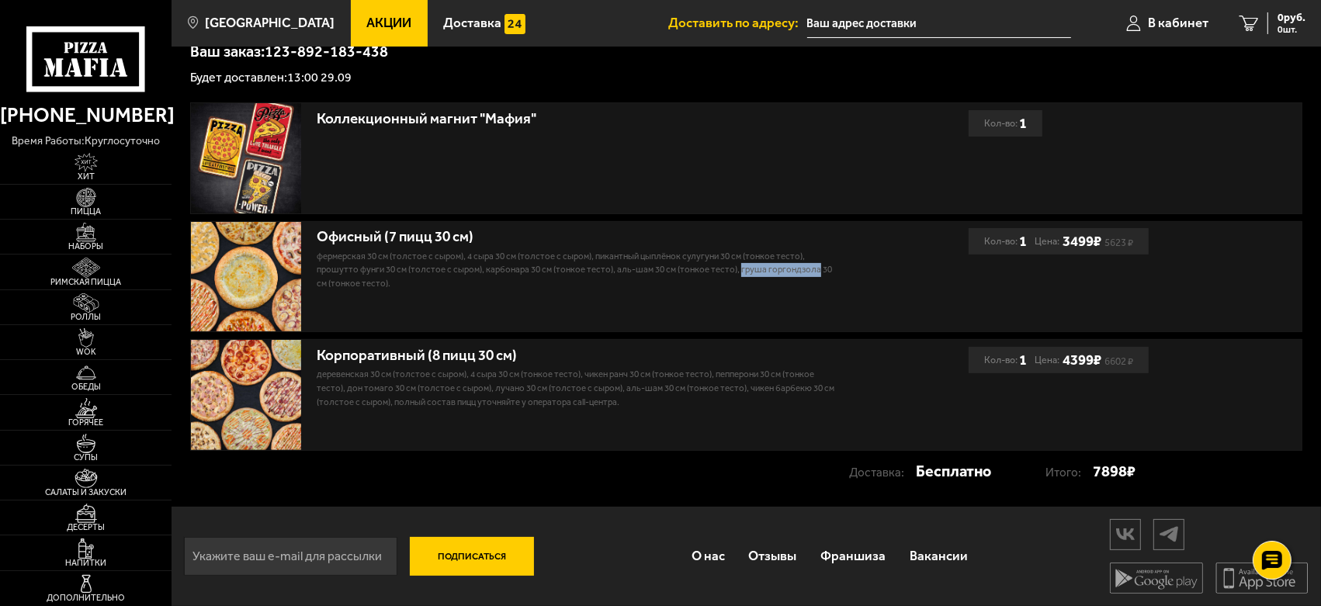
copy p "Груша горгондзола"
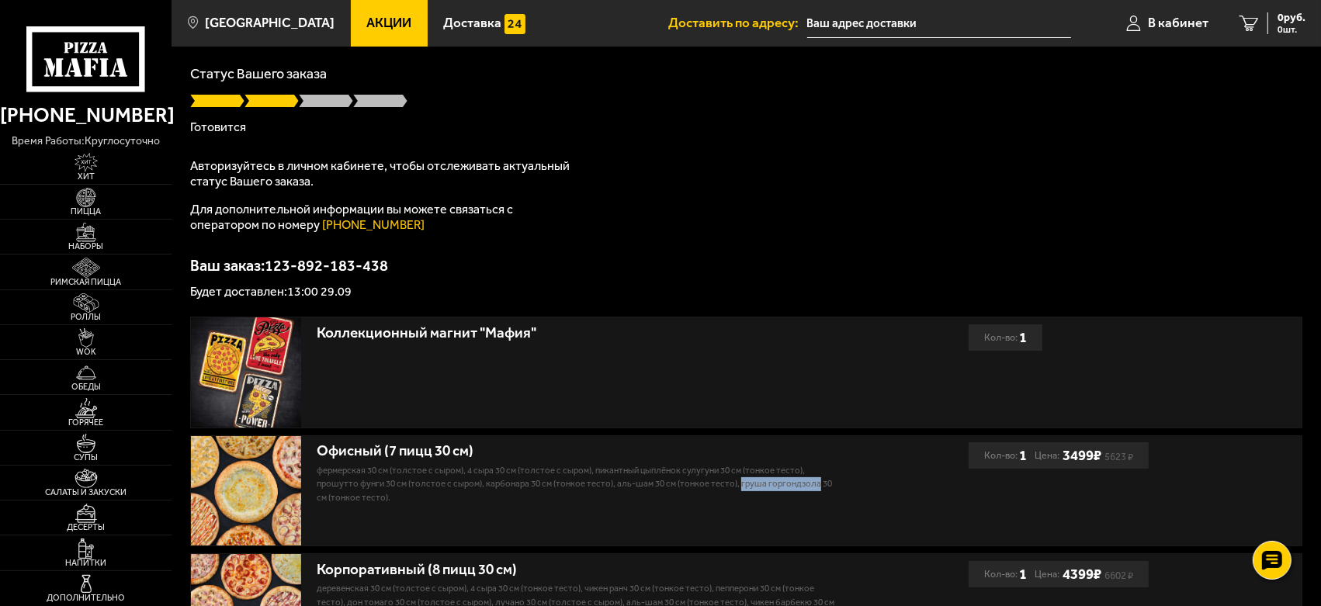
scroll to position [0, 0]
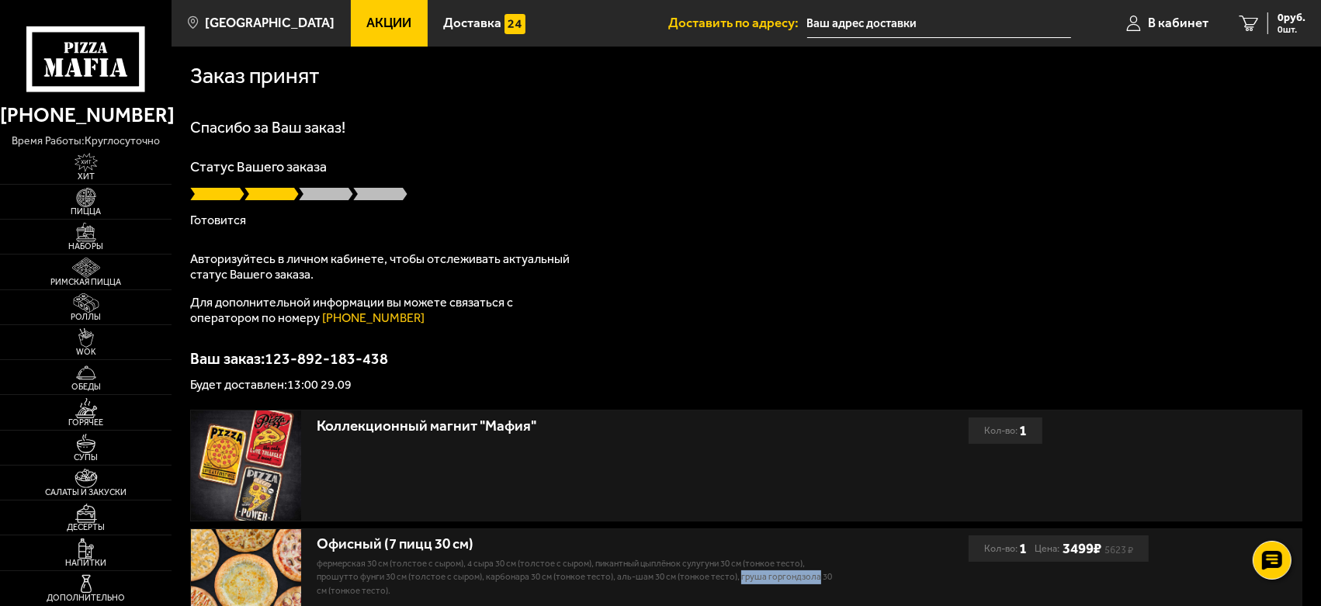
click at [85, 54] on icon at bounding box center [85, 59] width 119 height 66
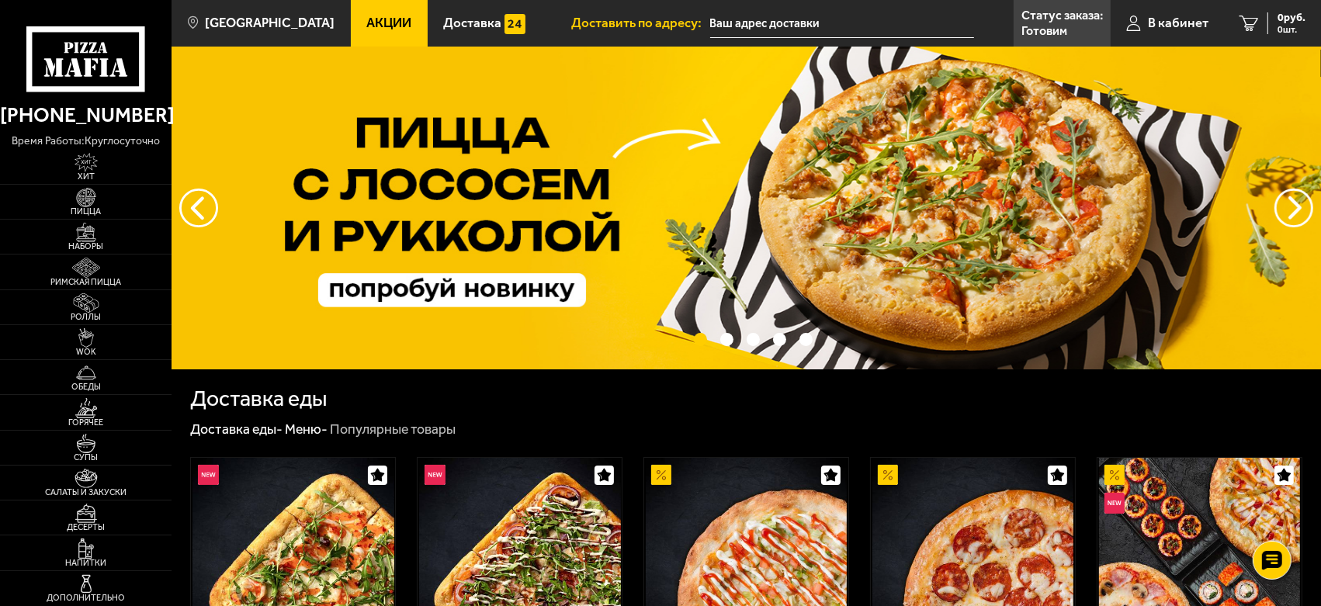
click at [851, 22] on input "text" at bounding box center [842, 23] width 264 height 29
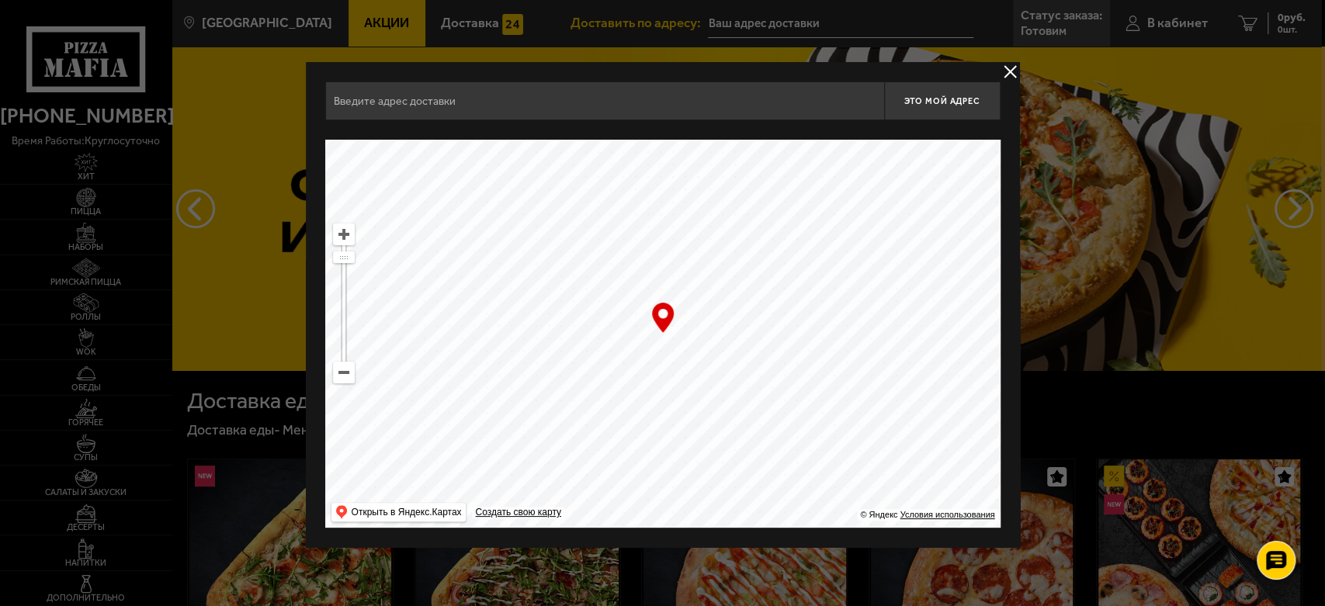
click at [1007, 73] on button "delivery type" at bounding box center [1009, 71] width 19 height 19
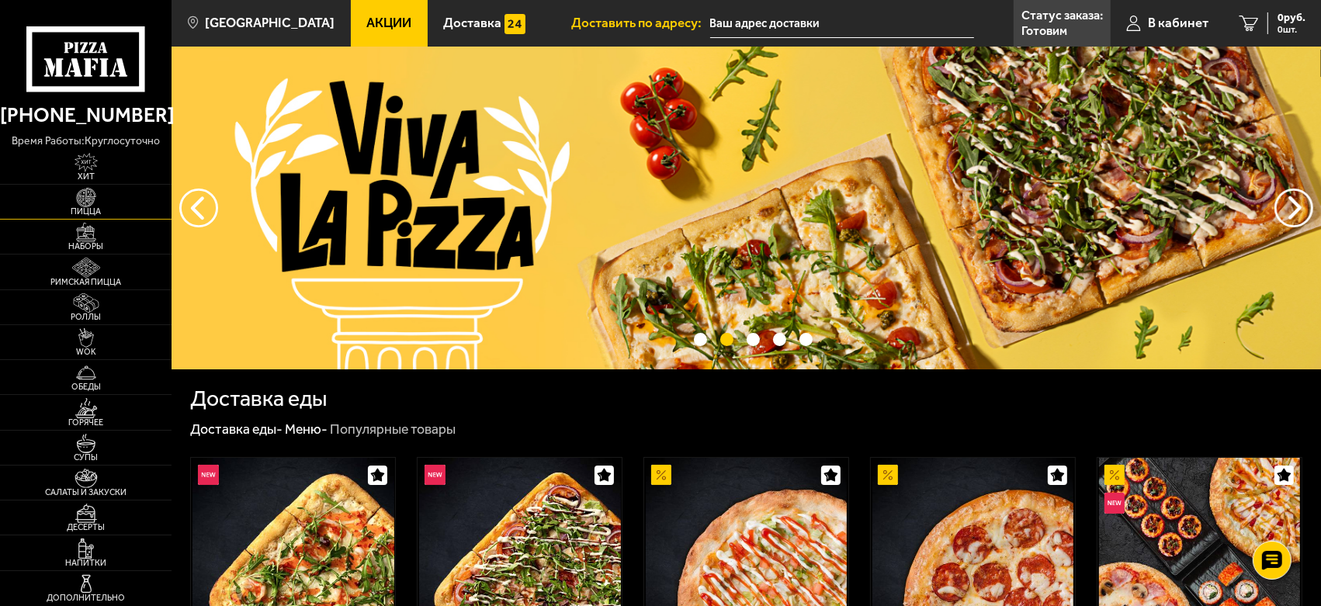
click at [85, 209] on span "Пицца" at bounding box center [86, 211] width 172 height 9
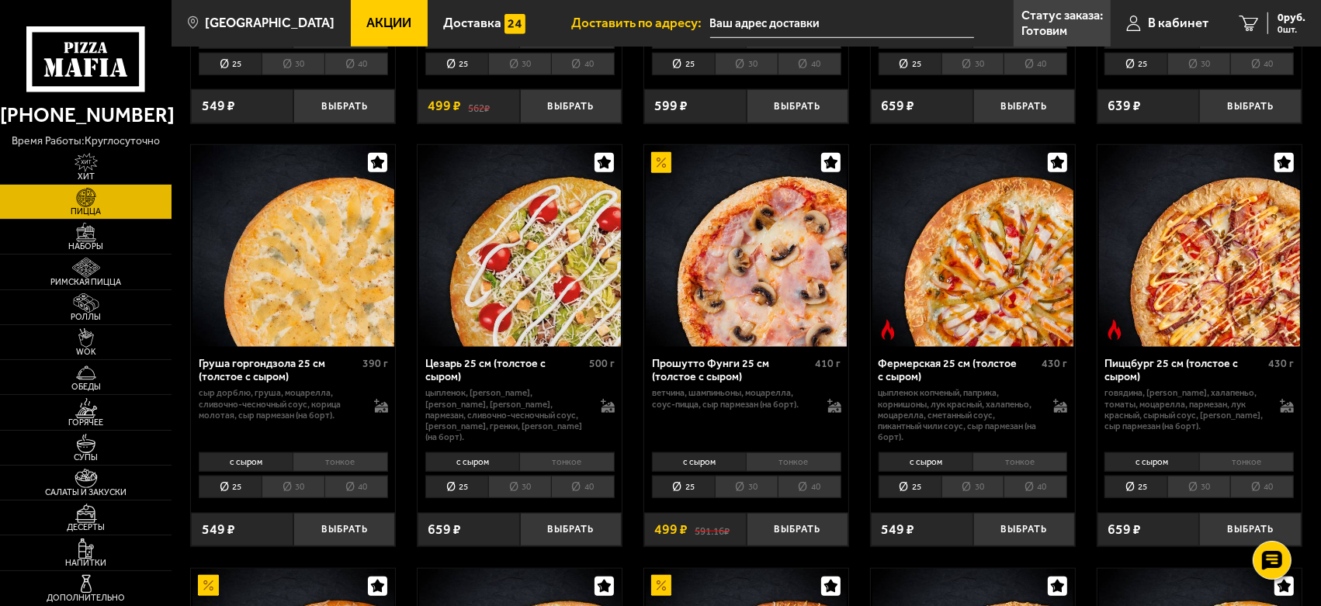
scroll to position [1293, 0]
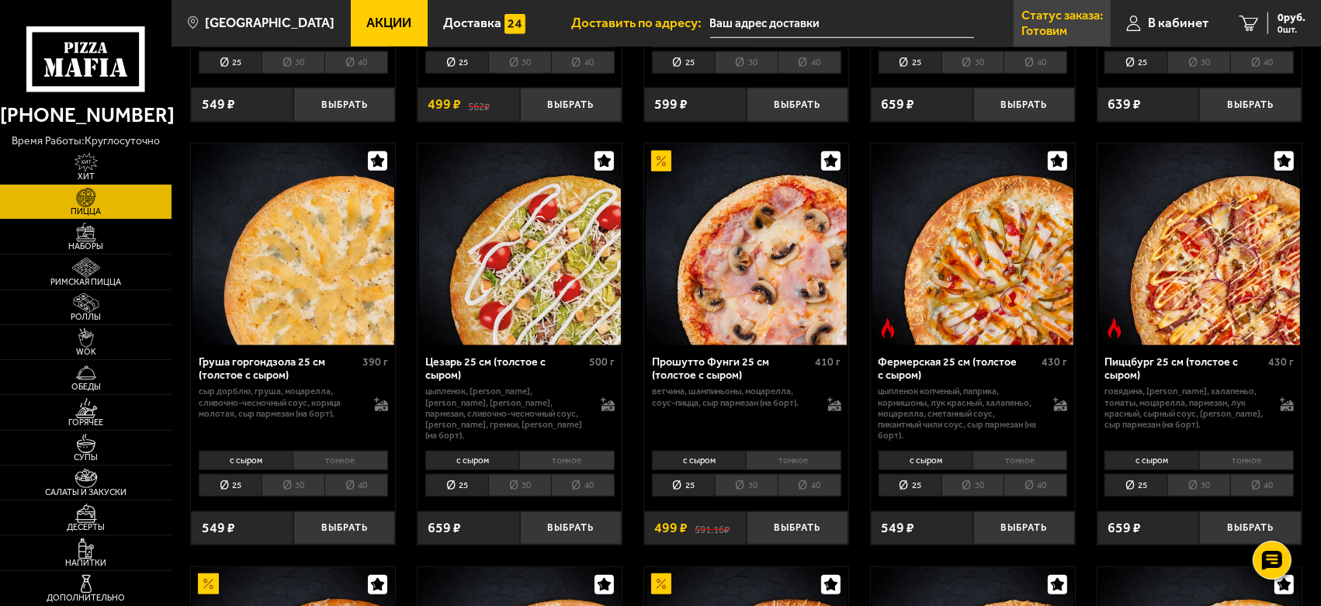
click at [1063, 19] on p "Статус заказа:" at bounding box center [1061, 15] width 81 height 12
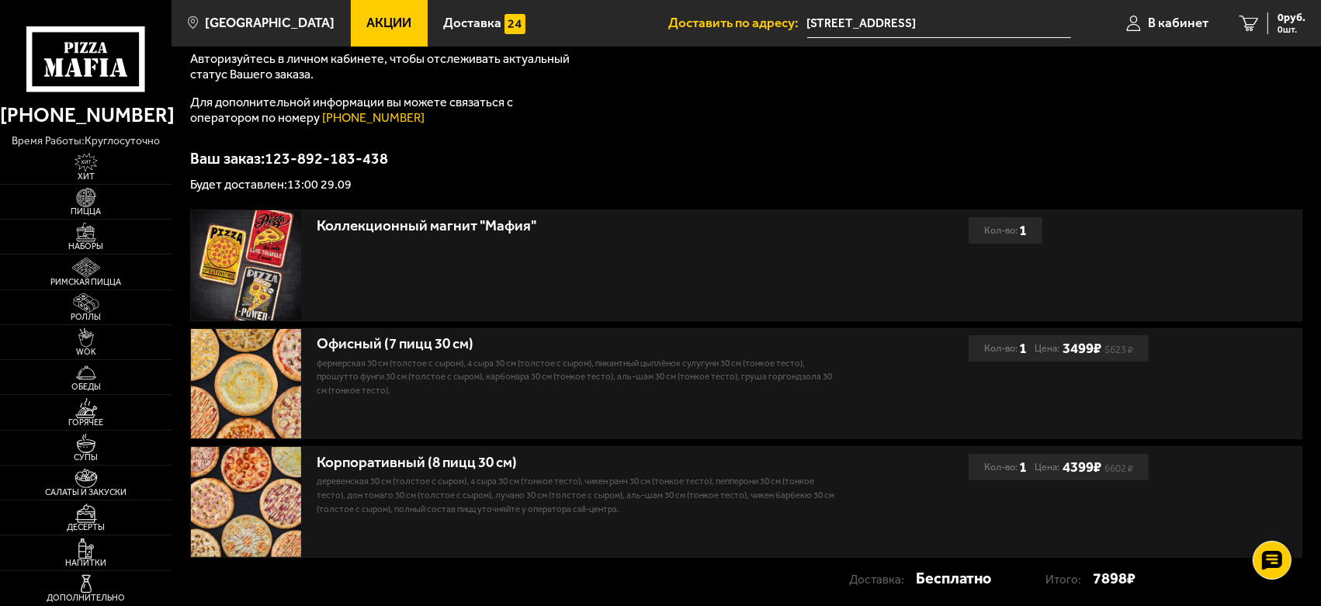
scroll to position [172, 0]
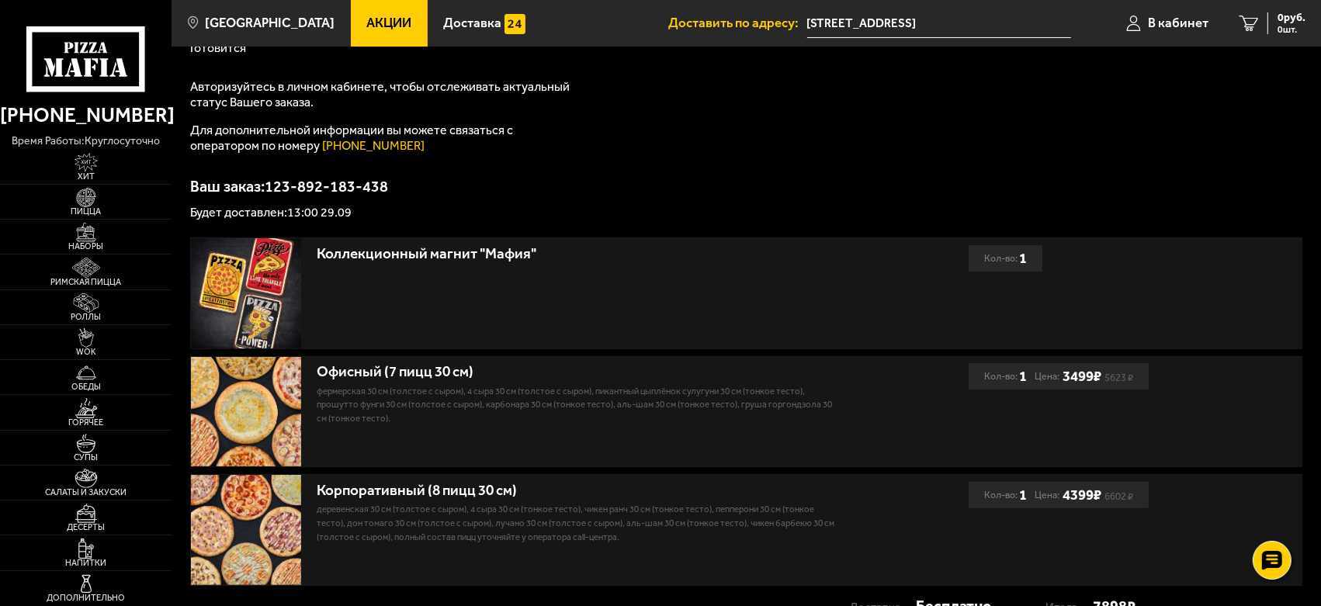
click at [264, 281] on img at bounding box center [246, 293] width 110 height 110
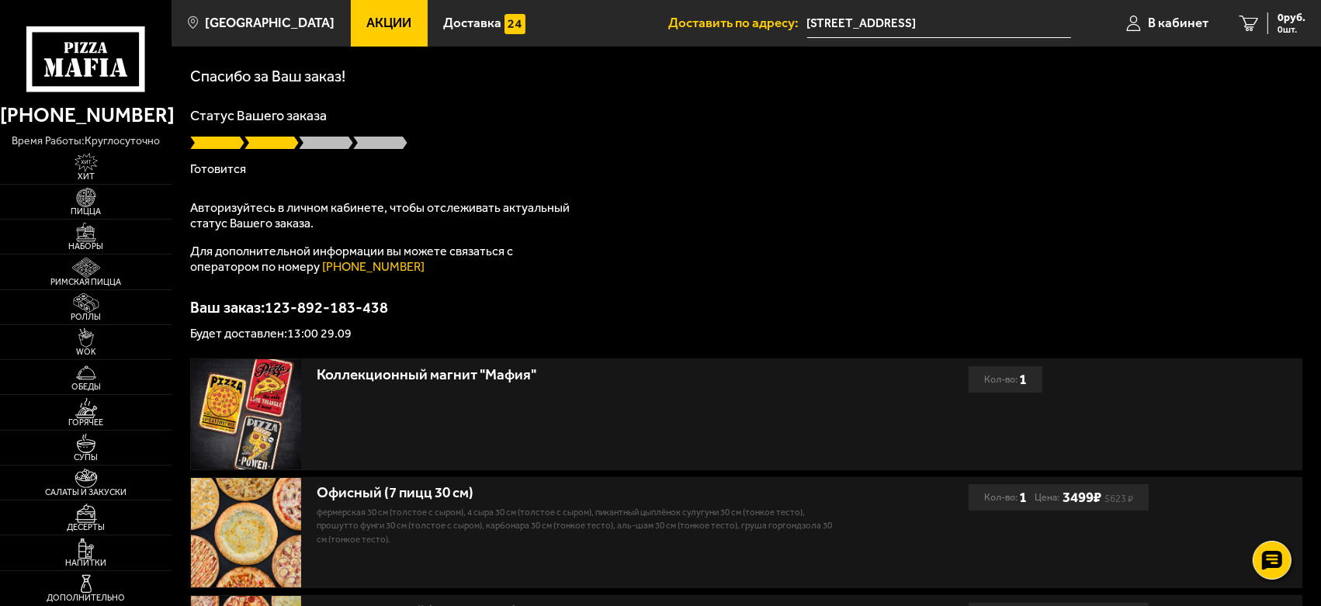
scroll to position [0, 0]
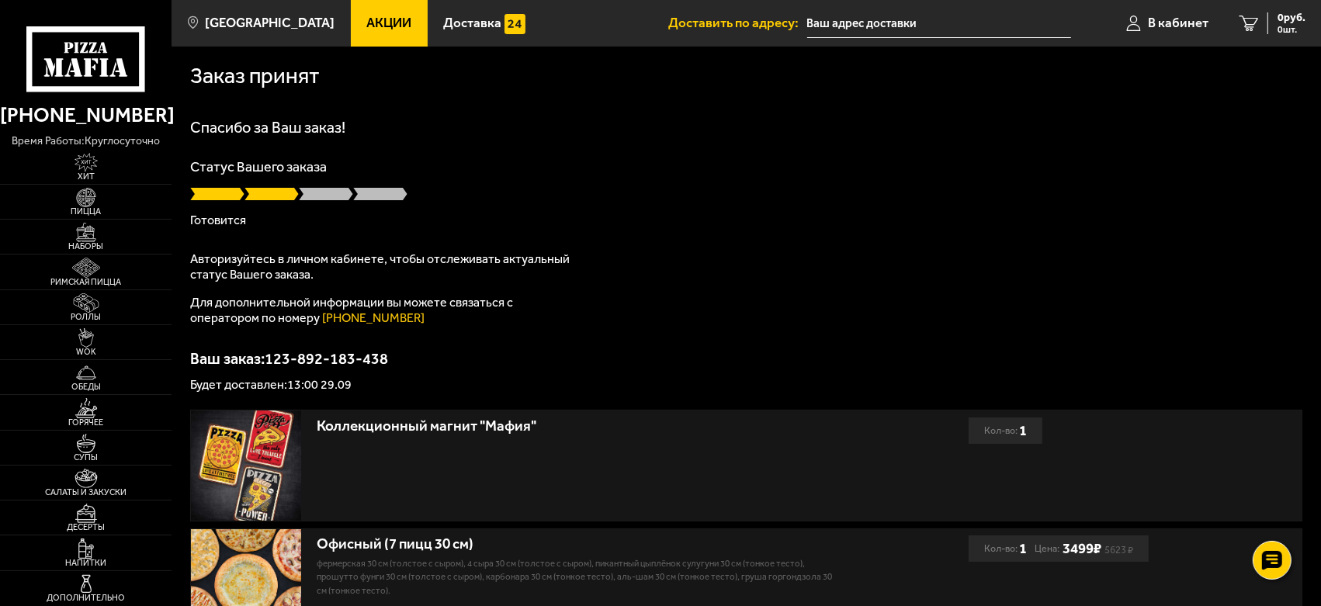
click at [894, 25] on input "text" at bounding box center [939, 23] width 264 height 29
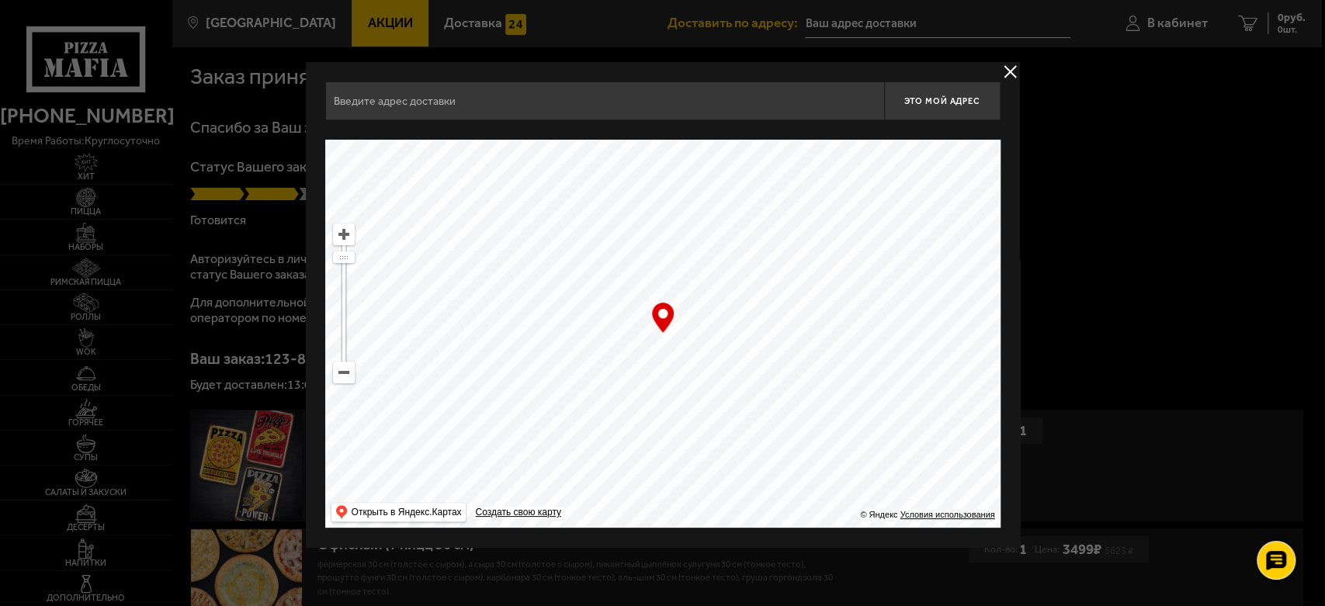
click at [1013, 74] on button "delivery type" at bounding box center [1009, 71] width 19 height 19
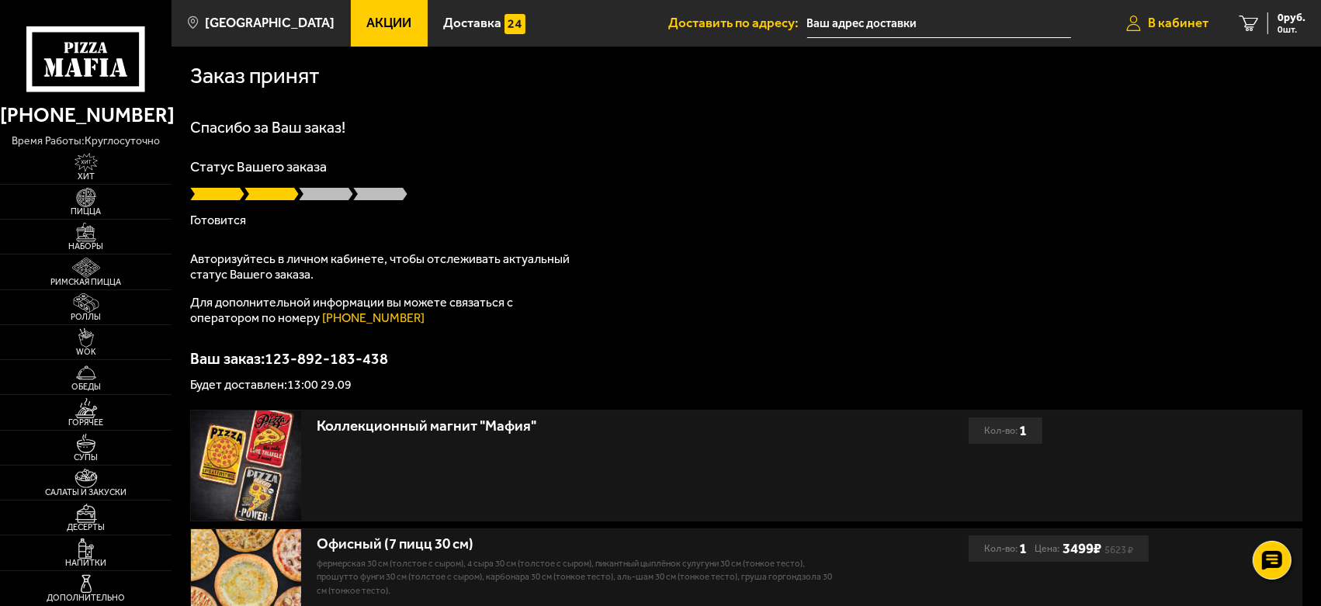
click at [1179, 29] on span "В кабинет" at bounding box center [1178, 22] width 61 height 13
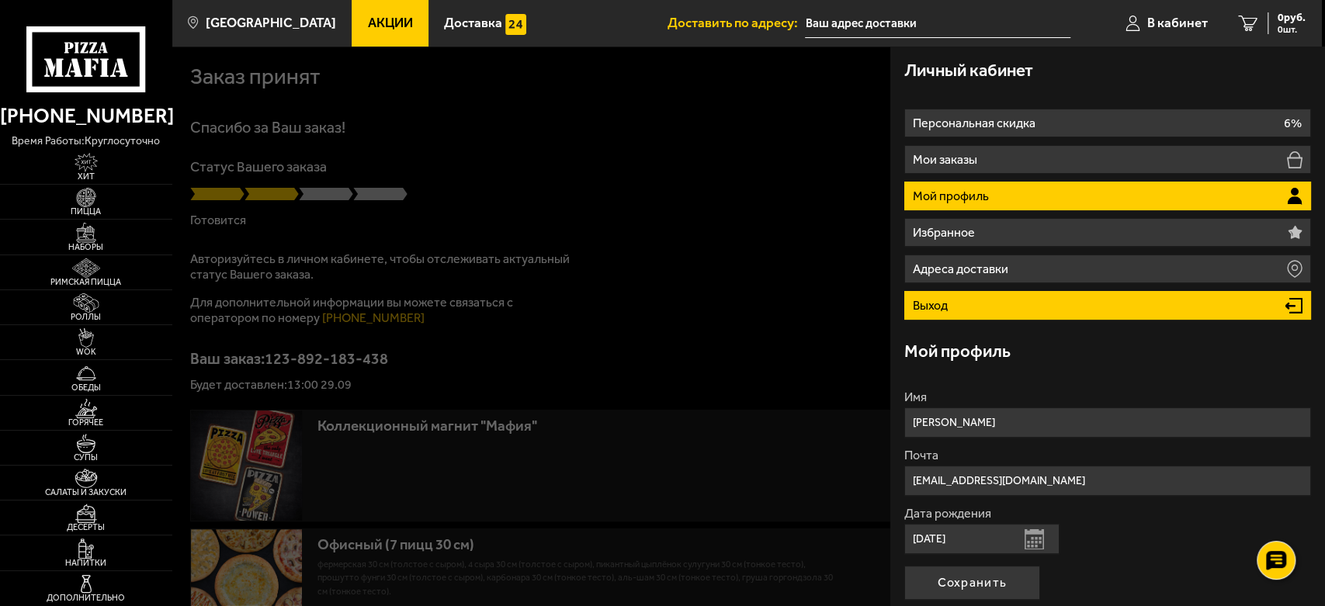
scroll to position [144, 0]
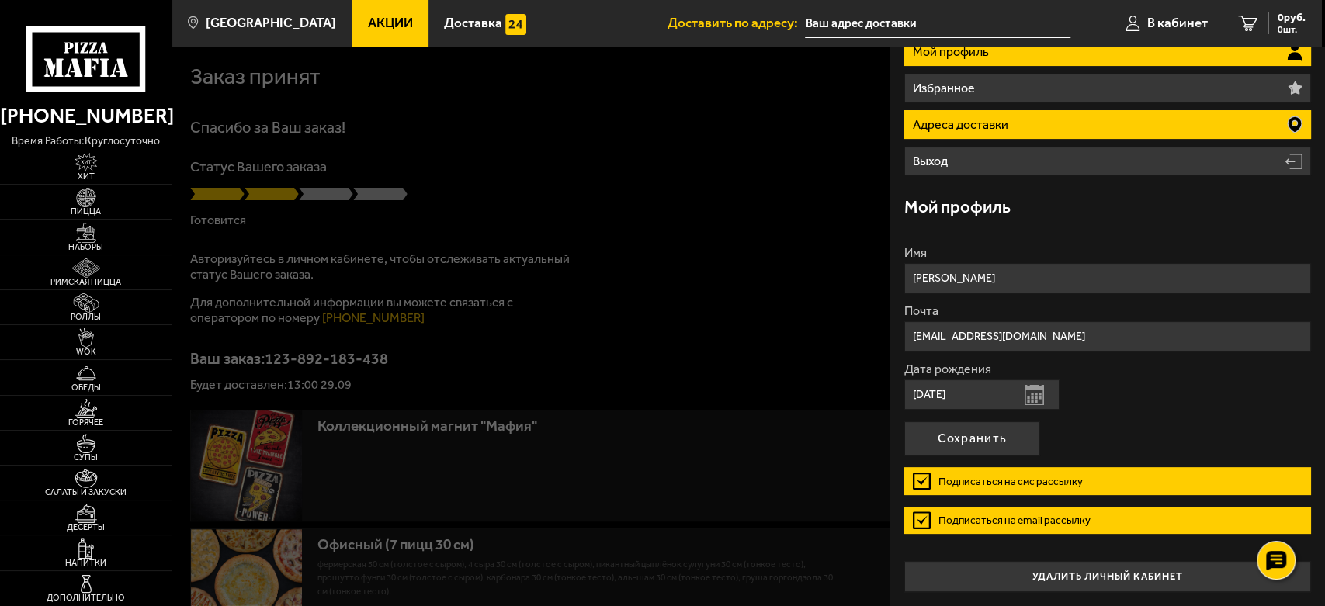
click at [993, 127] on p "Адреса доставки" at bounding box center [962, 125] width 99 height 12
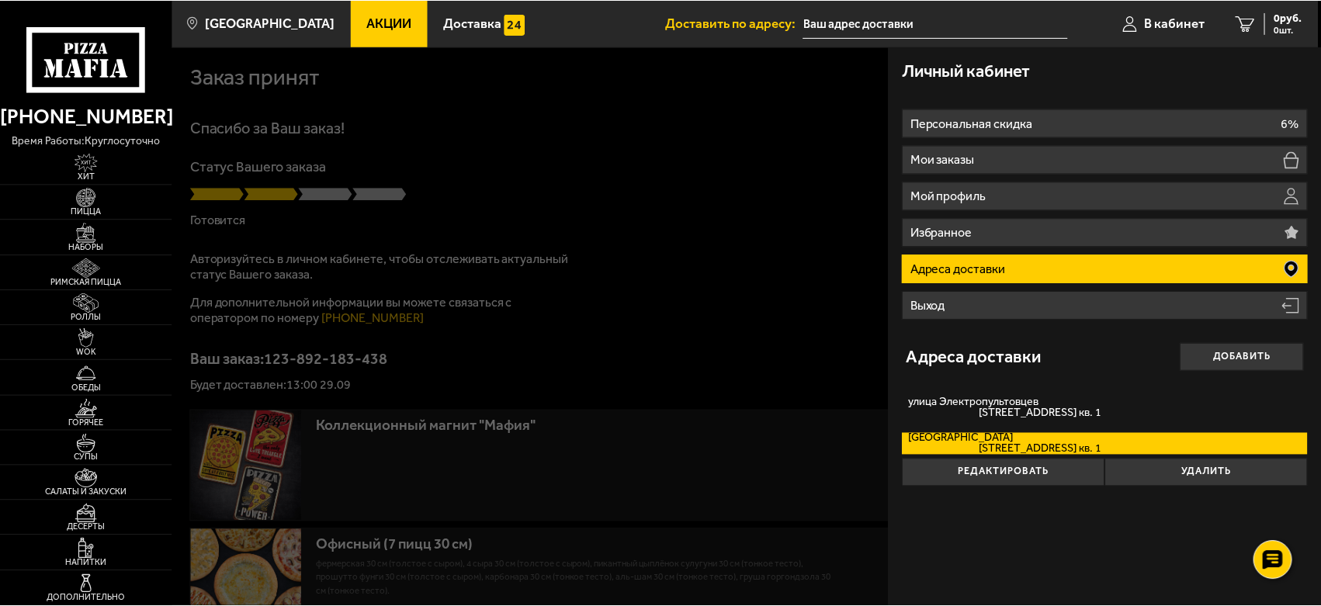
scroll to position [0, 0]
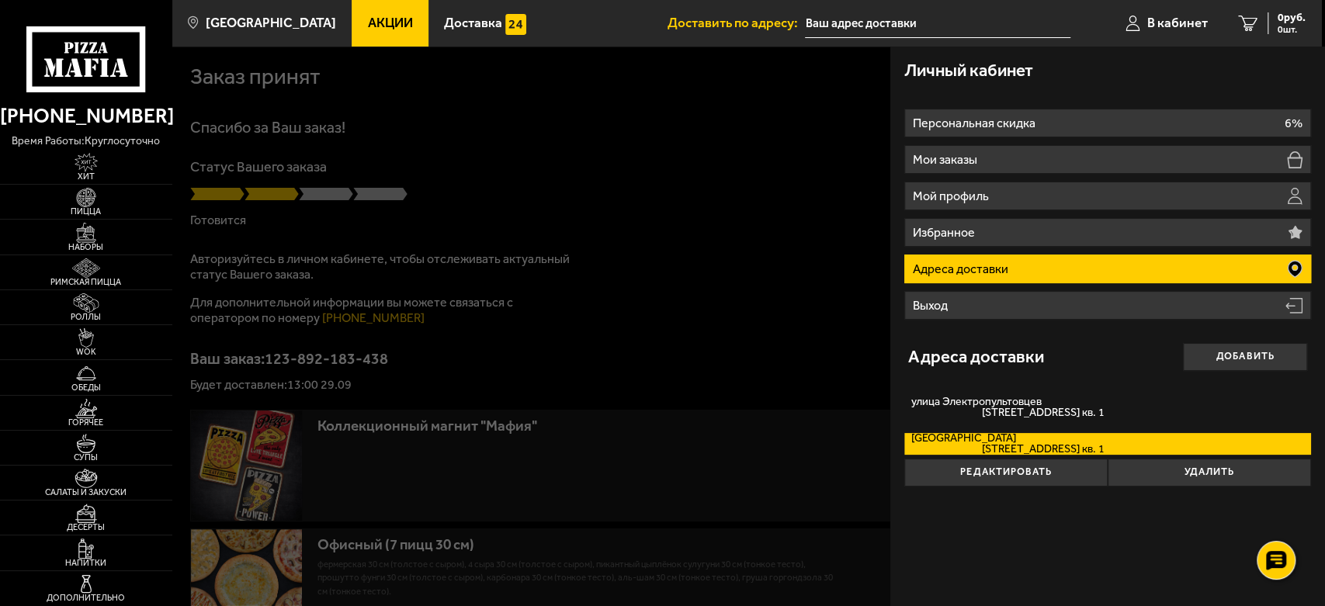
click at [1012, 261] on li "Адреса доставки" at bounding box center [1107, 269] width 407 height 29
click at [730, 168] on div at bounding box center [834, 350] width 1325 height 606
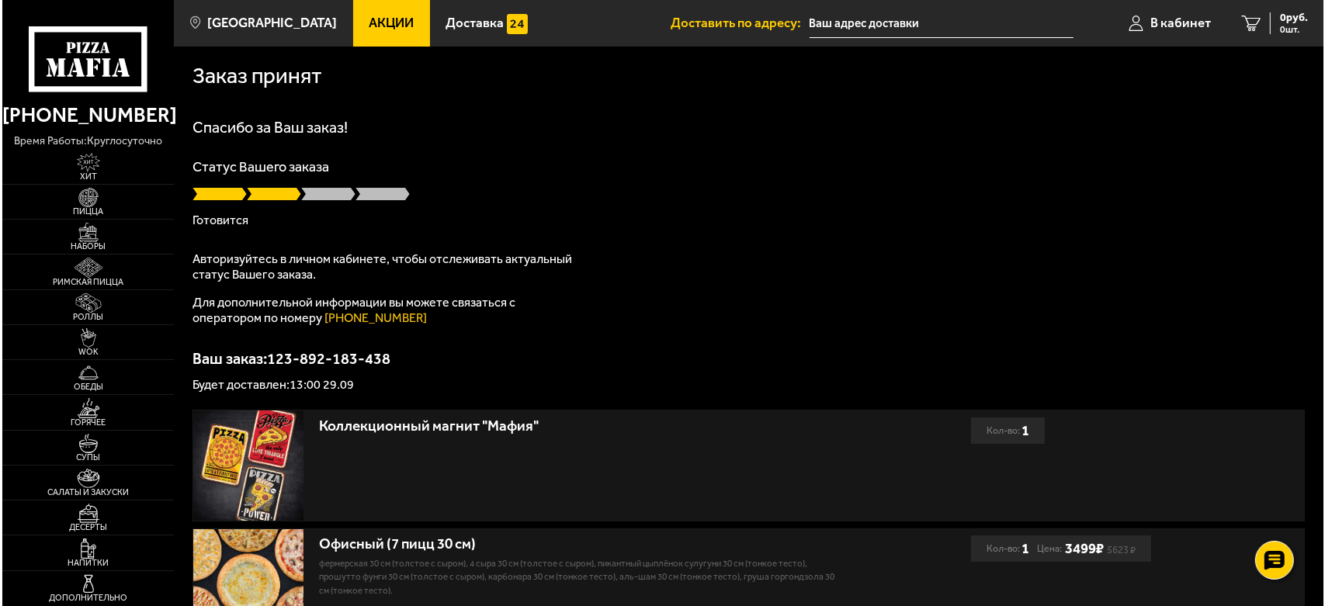
scroll to position [258, 0]
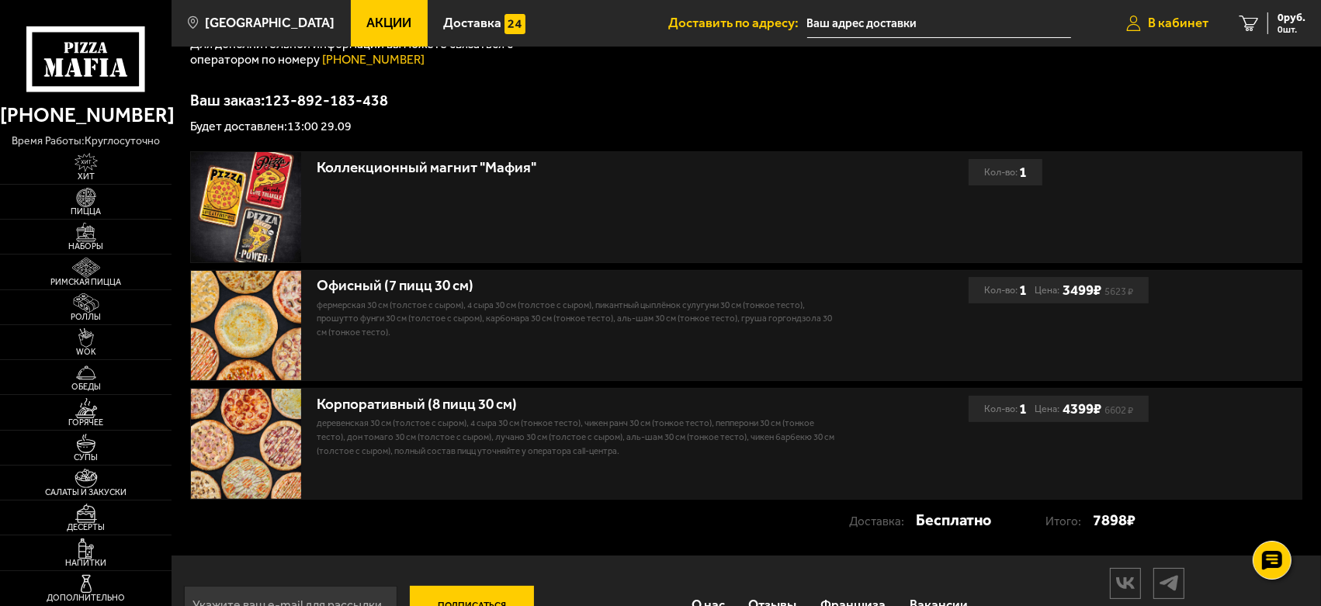
click at [1178, 24] on span "В кабинет" at bounding box center [1178, 22] width 61 height 13
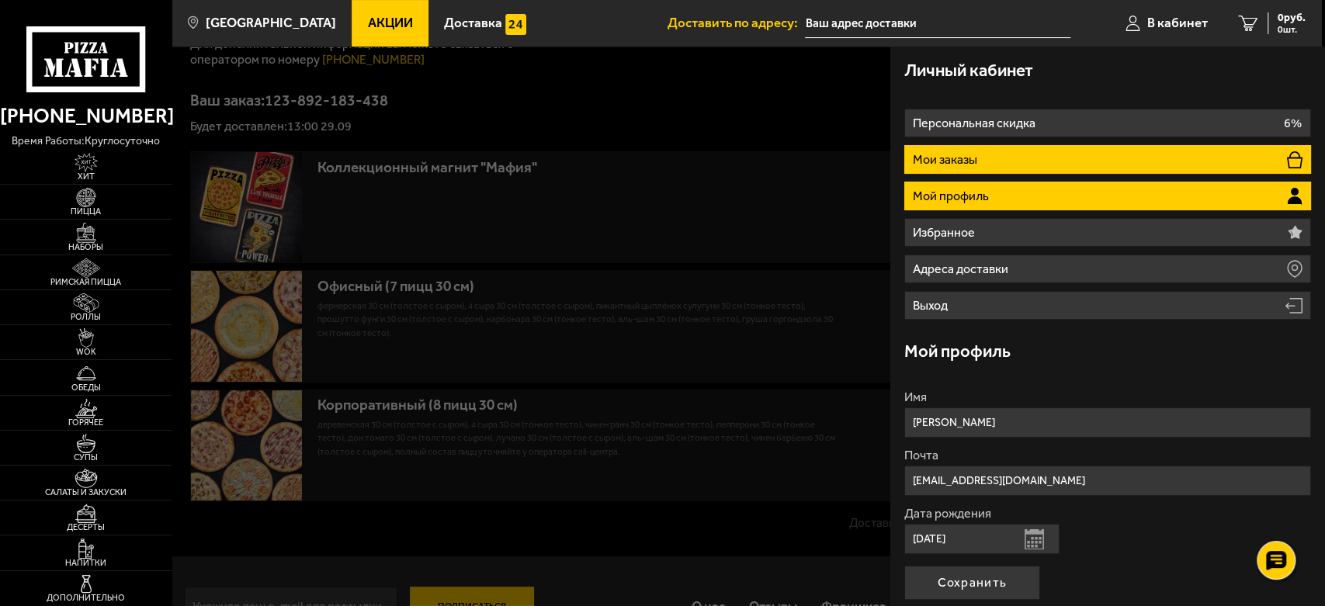
click at [968, 150] on li "Мои заказы" at bounding box center [1107, 159] width 407 height 29
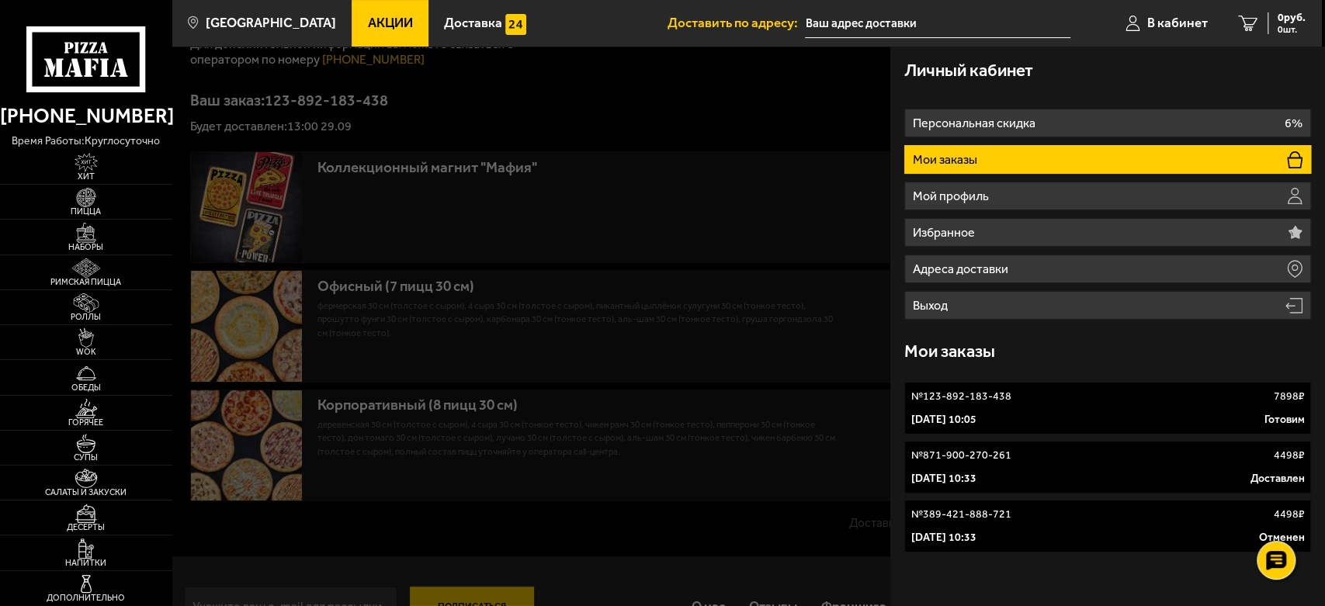
click at [970, 404] on p "№ 123-892-183-438" at bounding box center [961, 397] width 100 height 16
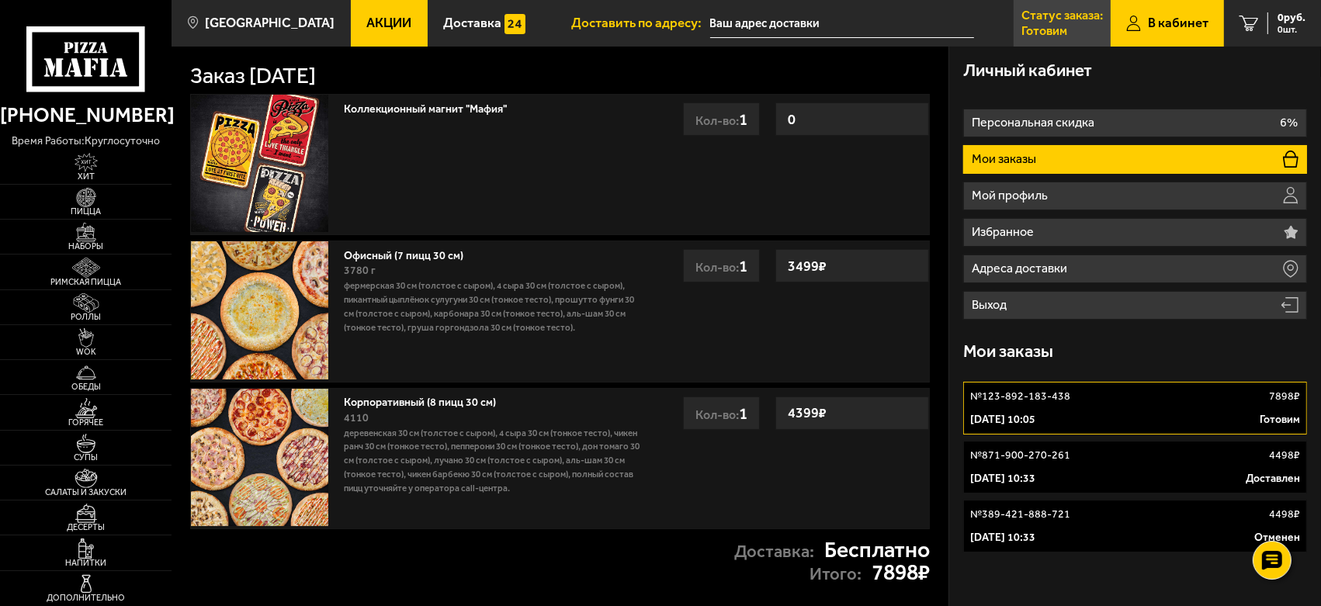
click at [1045, 28] on p "Готовим" at bounding box center [1044, 31] width 46 height 12
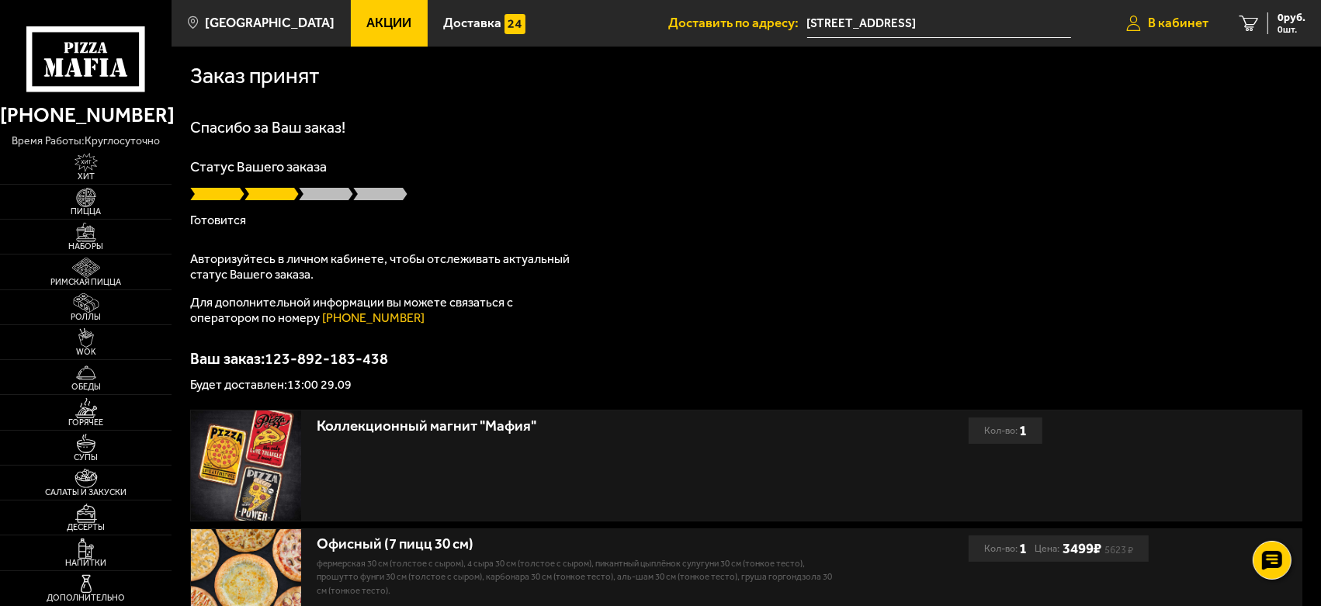
click at [1170, 26] on span "В кабинет" at bounding box center [1178, 22] width 61 height 13
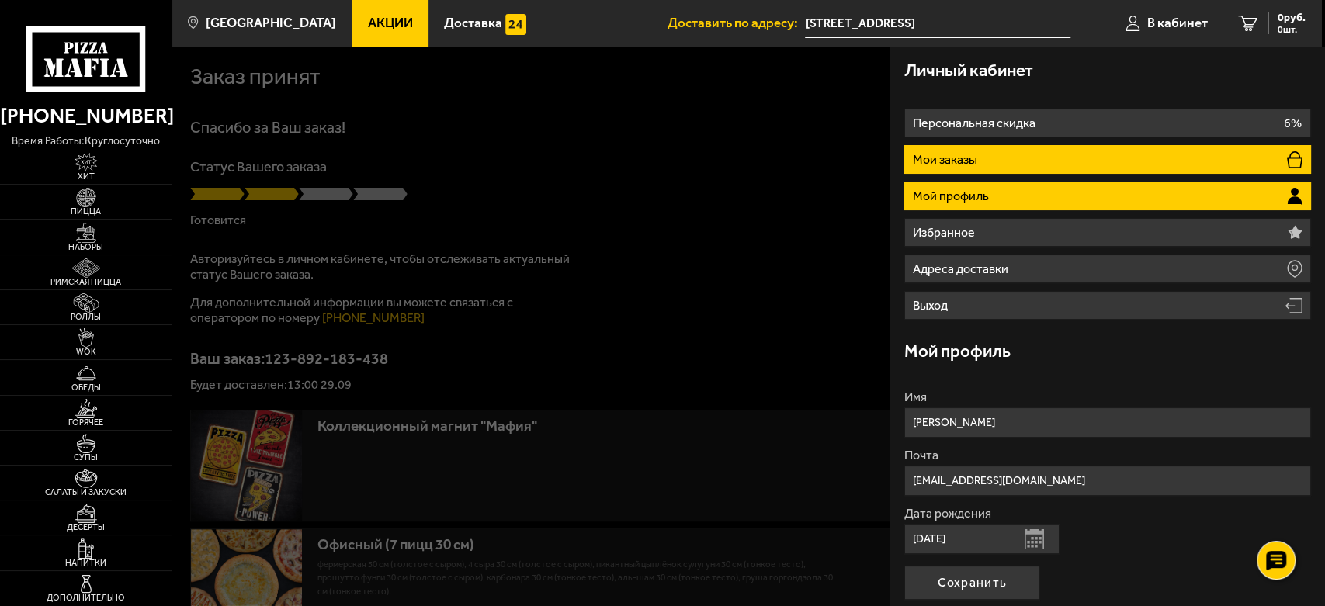
click at [960, 154] on p "Мои заказы" at bounding box center [947, 160] width 68 height 12
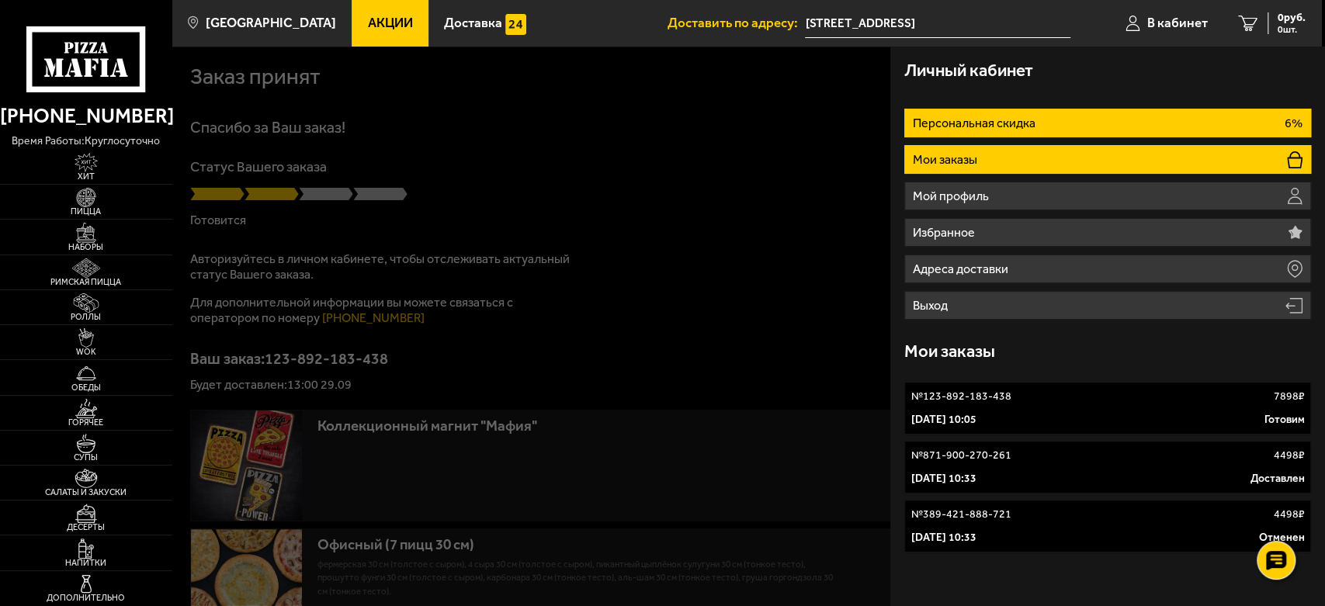
click at [957, 129] on p "Персональная скидка" at bounding box center [976, 123] width 126 height 12
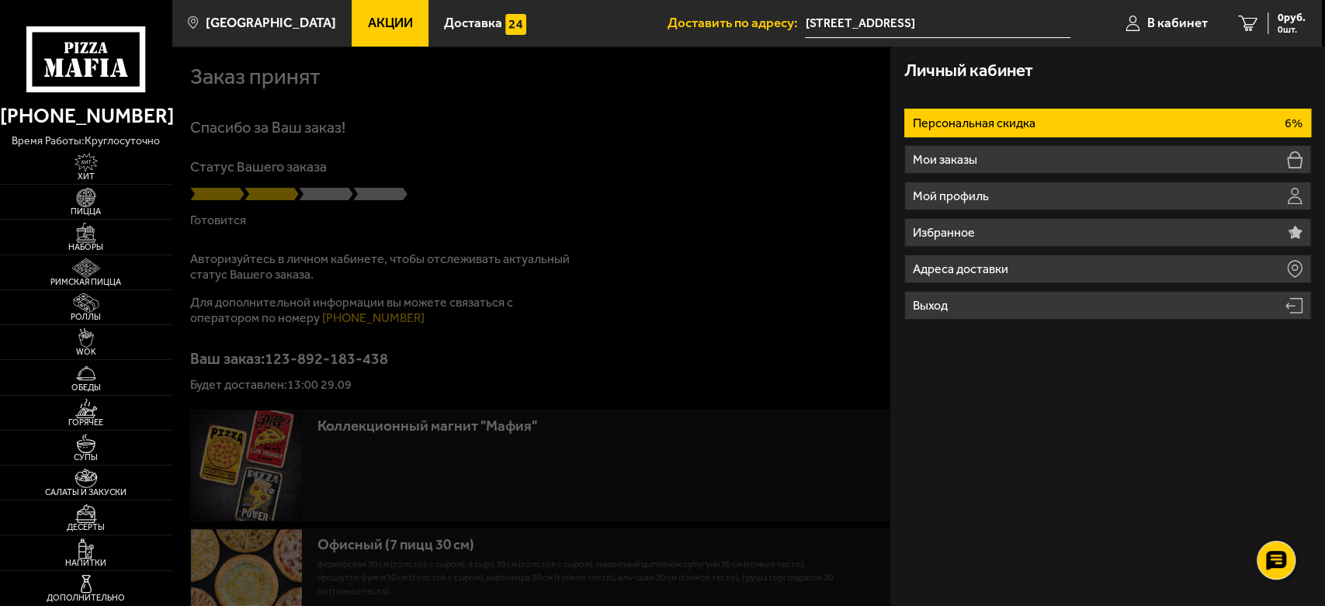
click at [432, 151] on div at bounding box center [834, 350] width 1325 height 606
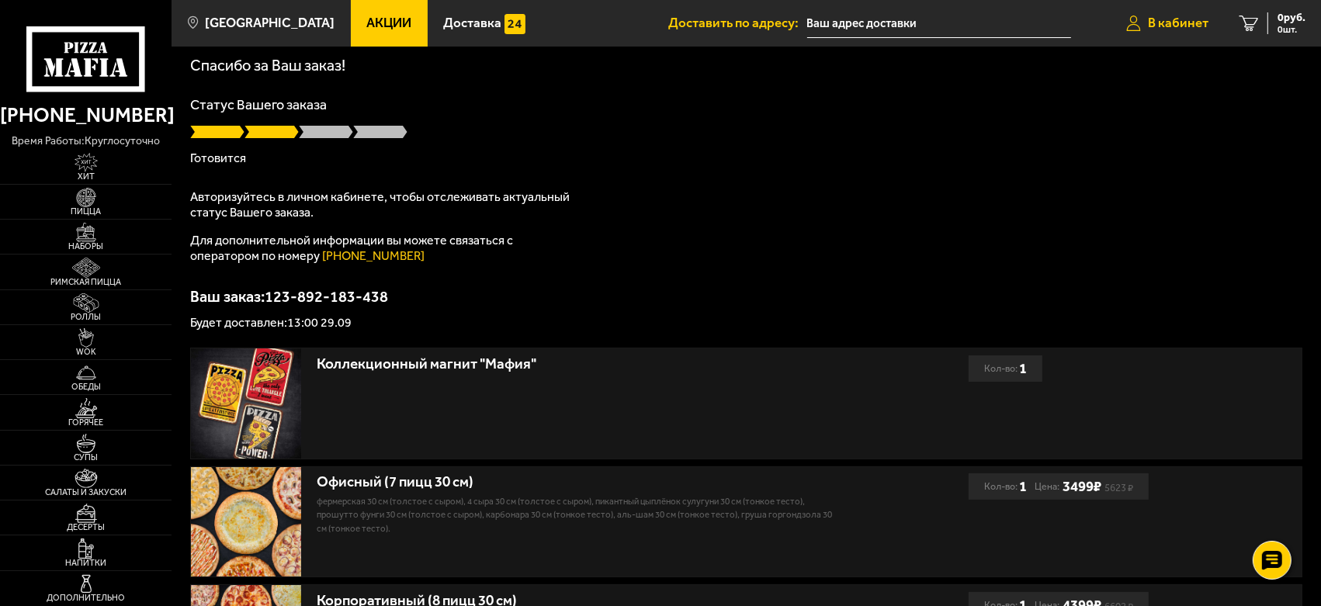
scroll to position [49, 0]
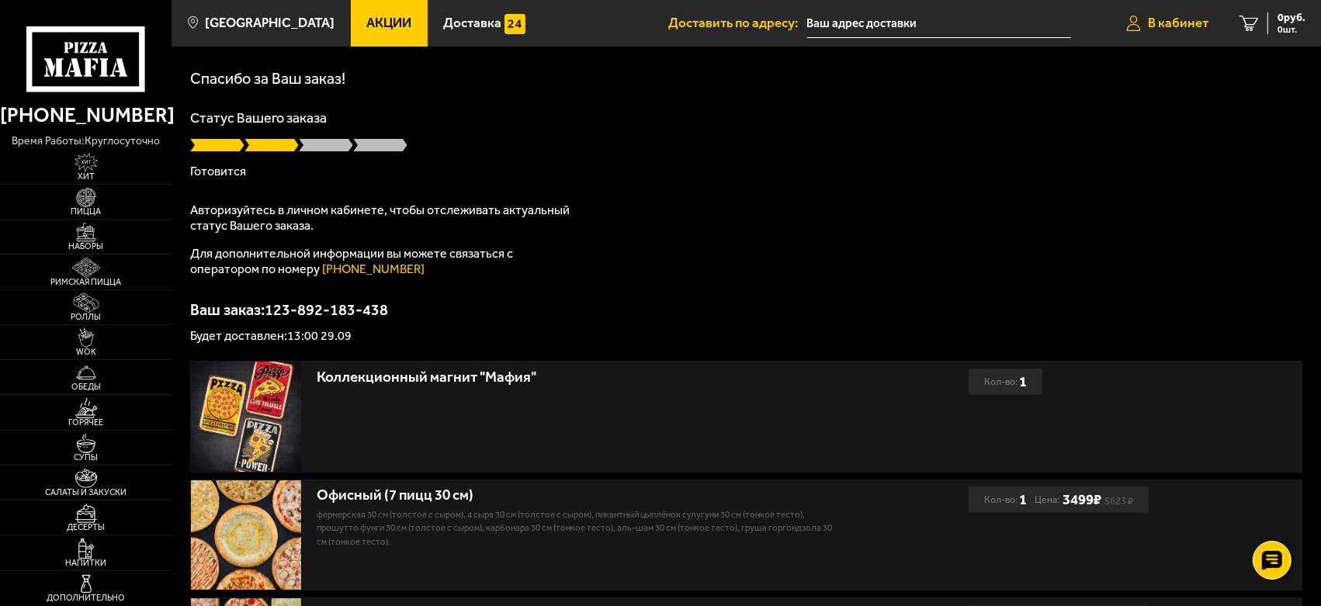
click at [1152, 13] on link "В кабинет" at bounding box center [1167, 23] width 113 height 47
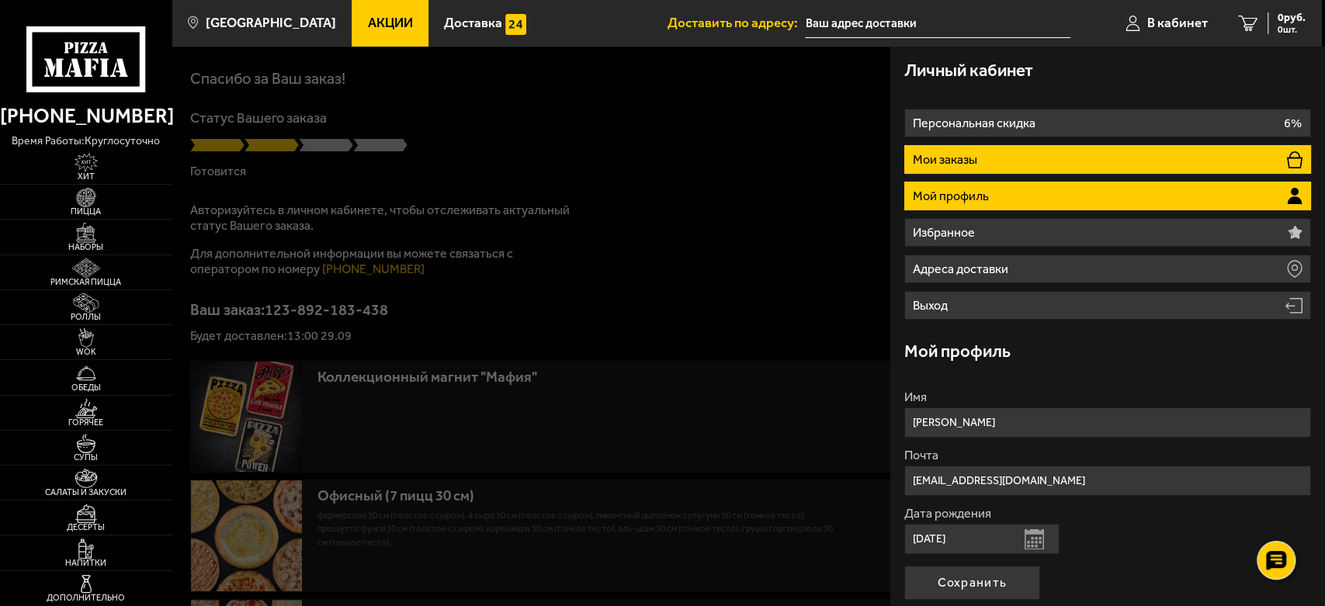
click at [1003, 166] on li "Мои заказы" at bounding box center [1107, 159] width 407 height 29
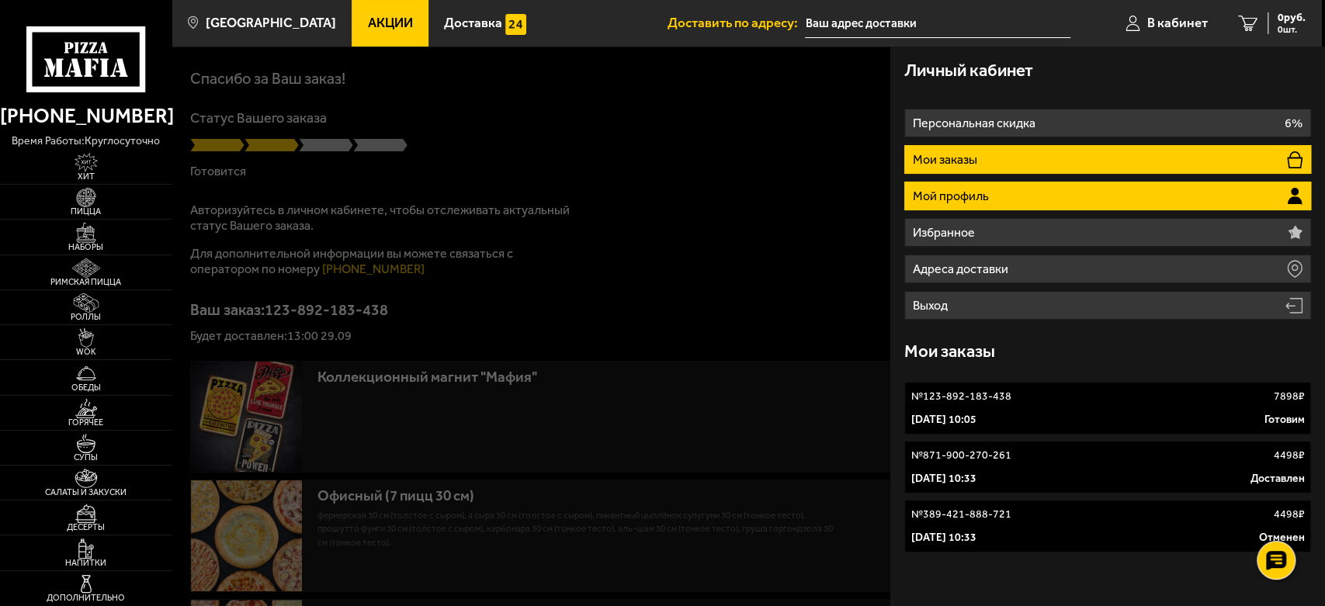
click at [995, 189] on li "Мой профиль" at bounding box center [1107, 196] width 407 height 29
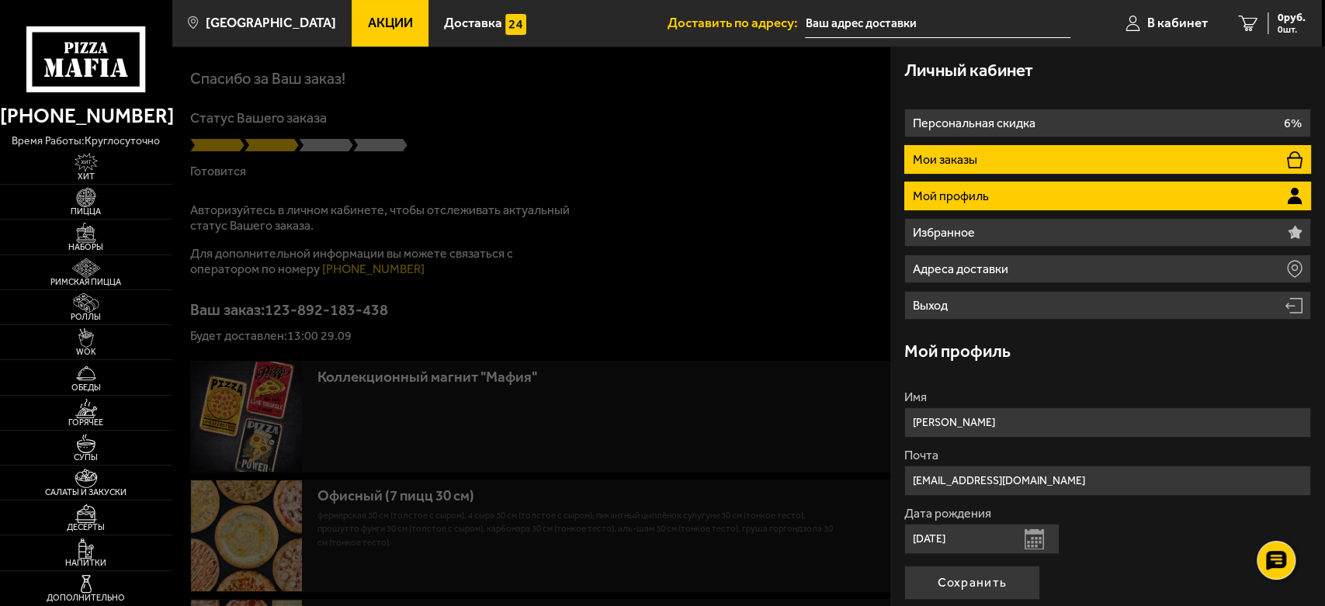
click at [981, 154] on li "Мои заказы" at bounding box center [1107, 159] width 407 height 29
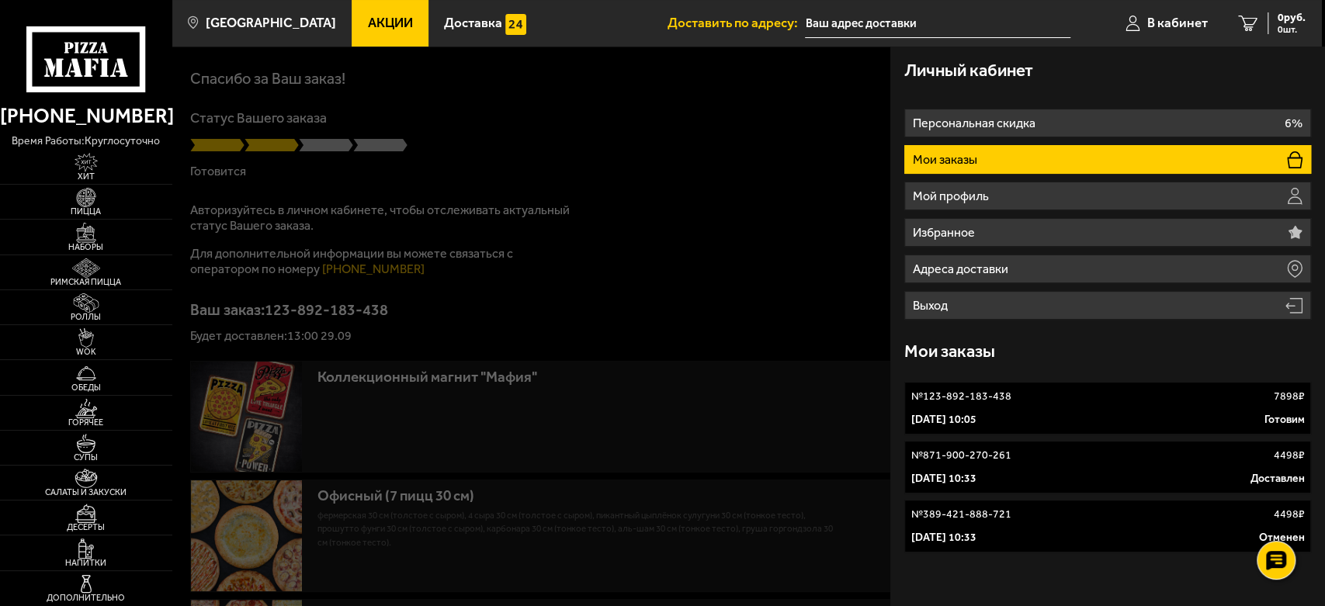
click at [641, 119] on div at bounding box center [834, 350] width 1325 height 606
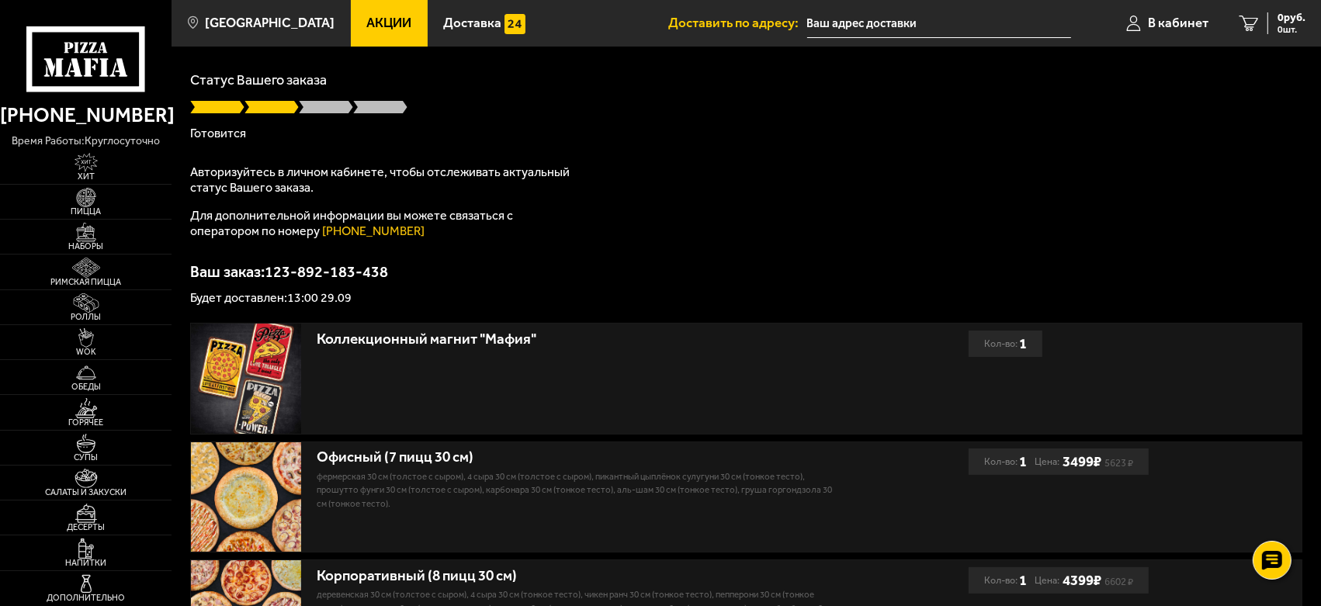
scroll to position [307, 0]
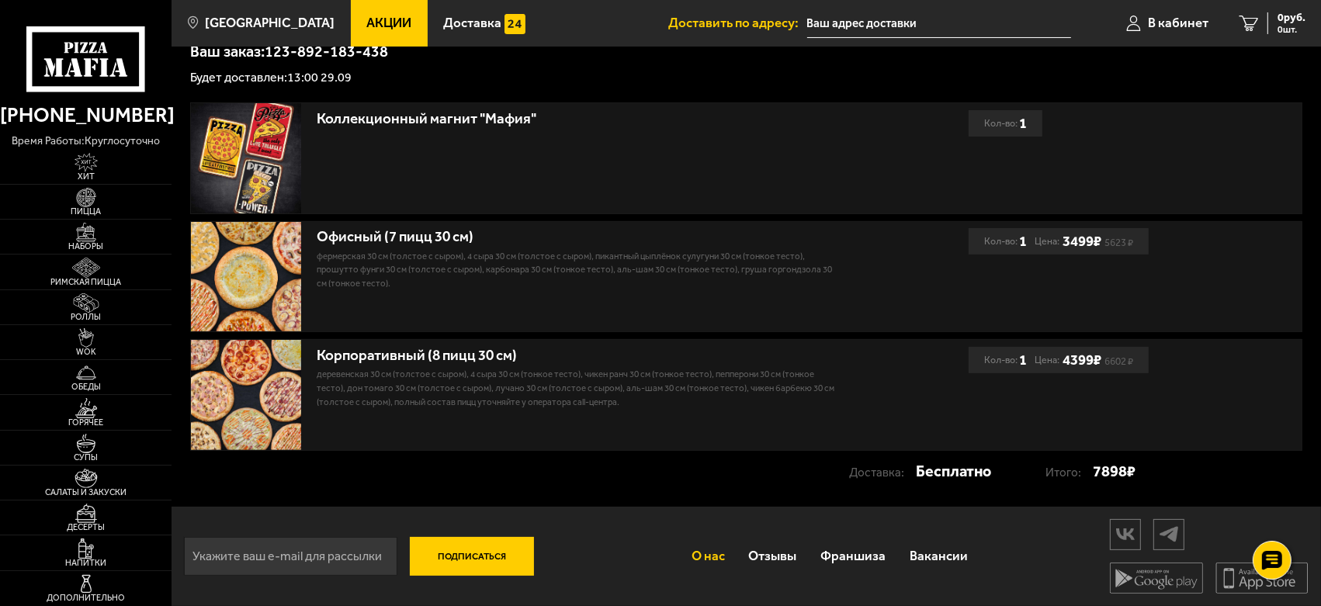
click at [714, 555] on link "О нас" at bounding box center [708, 556] width 57 height 45
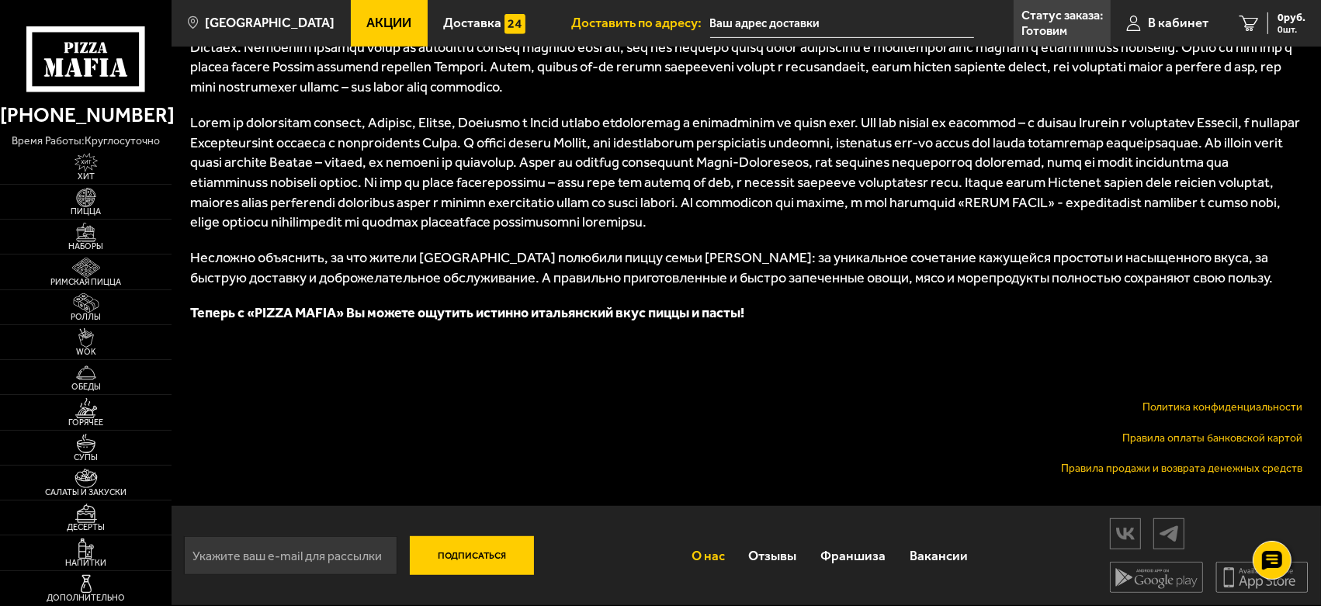
scroll to position [806, 0]
click at [839, 556] on link "Франшиза" at bounding box center [853, 555] width 89 height 45
click at [852, 553] on link "Франшиза" at bounding box center [853, 555] width 89 height 45
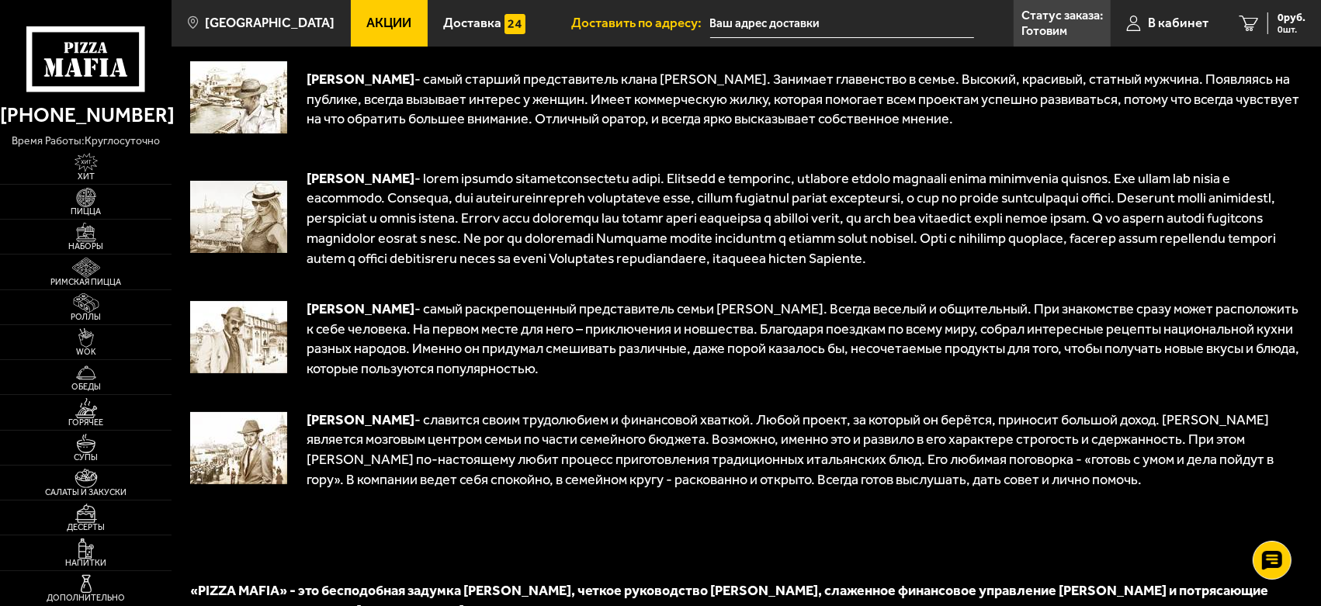
scroll to position [0, 0]
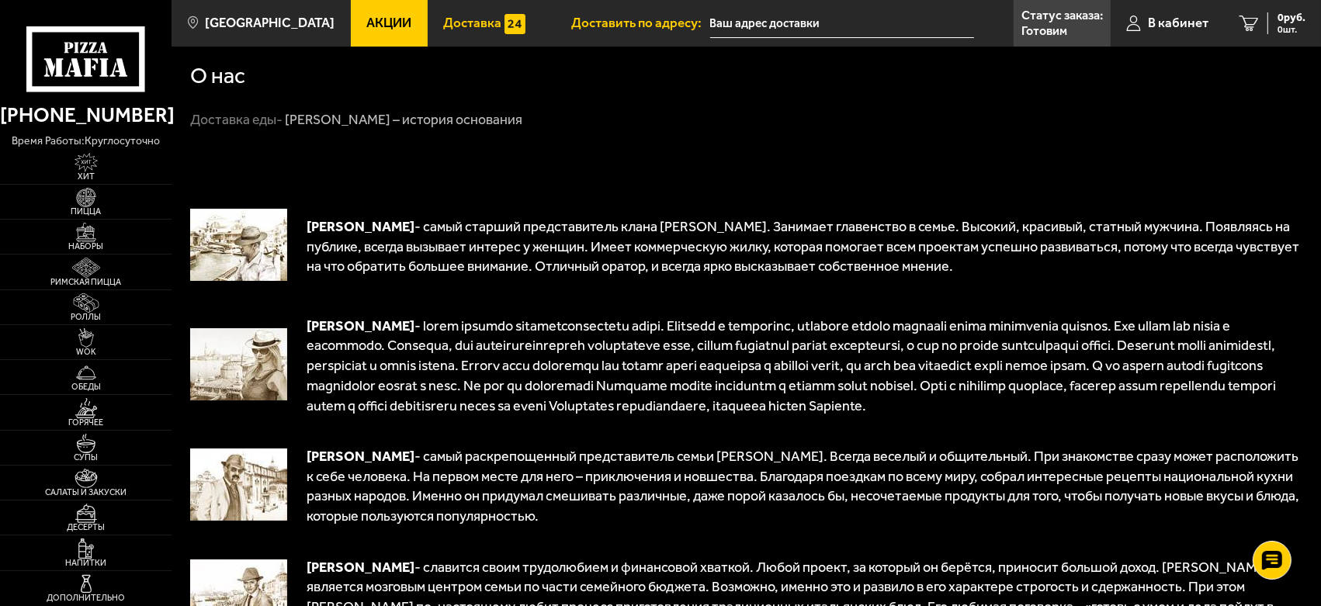
click at [455, 16] on span "Доставка" at bounding box center [472, 22] width 58 height 13
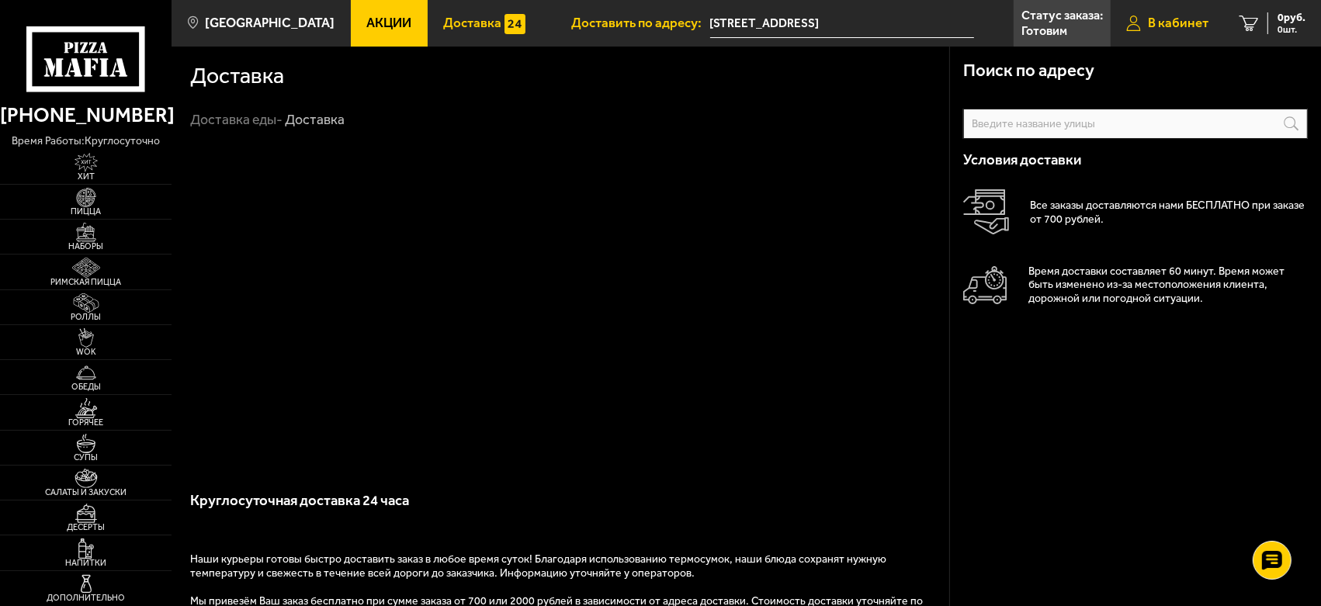
click at [1178, 26] on span "В кабинет" at bounding box center [1178, 22] width 61 height 13
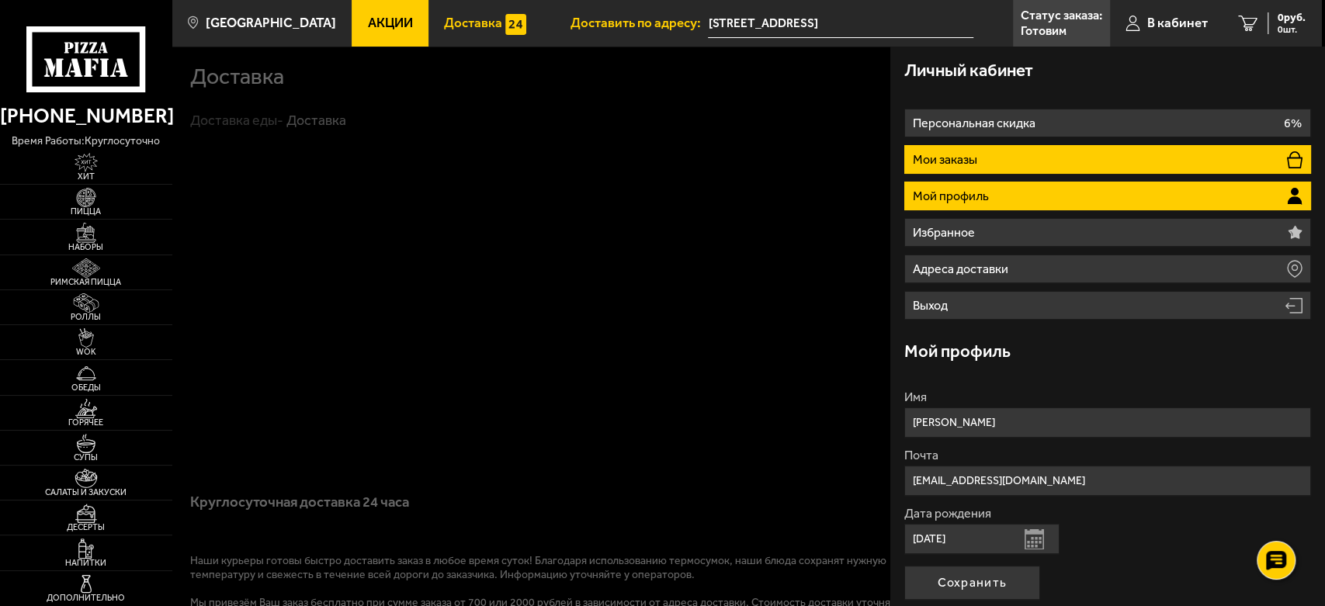
click at [993, 146] on li "Мои заказы" at bounding box center [1107, 159] width 407 height 29
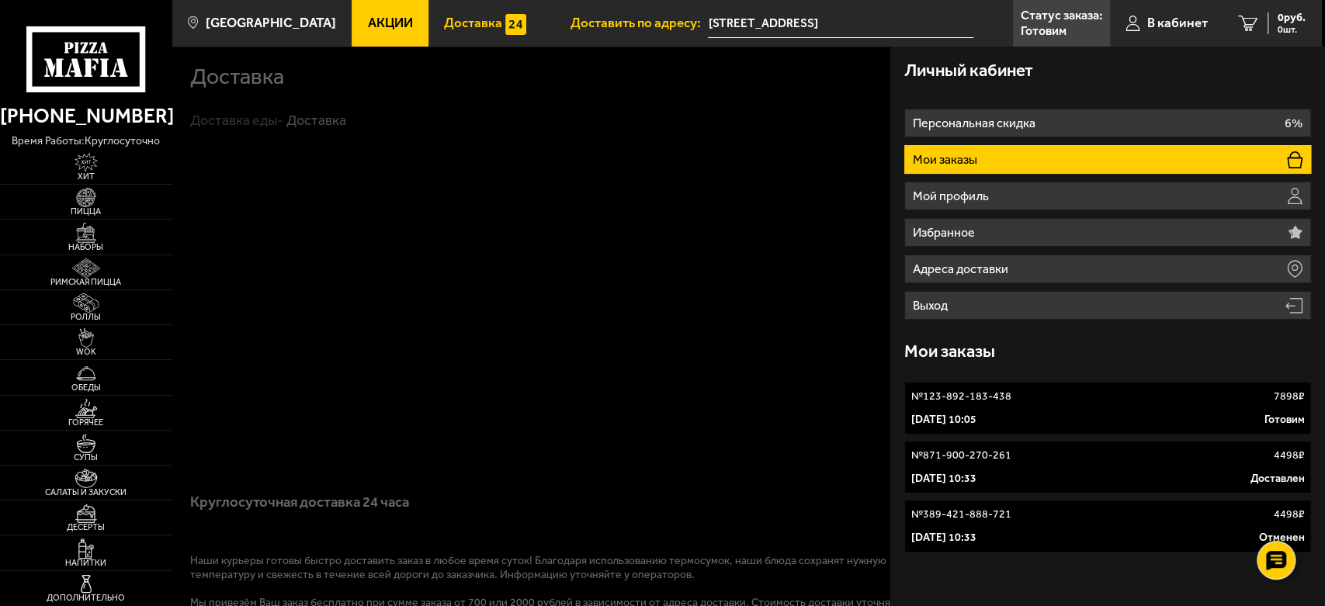
click at [976, 154] on p "Мои заказы" at bounding box center [947, 160] width 68 height 12
click at [962, 396] on p "№ 123-892-183-438" at bounding box center [961, 397] width 100 height 16
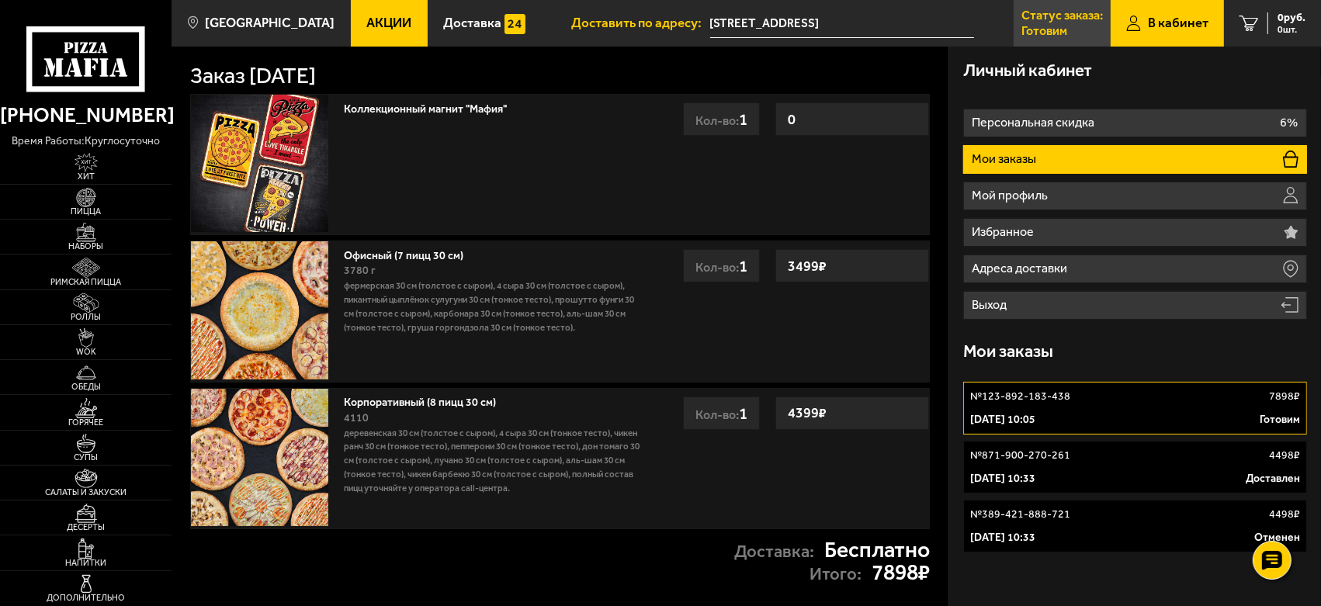
click at [1032, 31] on p "Готовим" at bounding box center [1044, 31] width 46 height 12
